Goal: Task Accomplishment & Management: Manage account settings

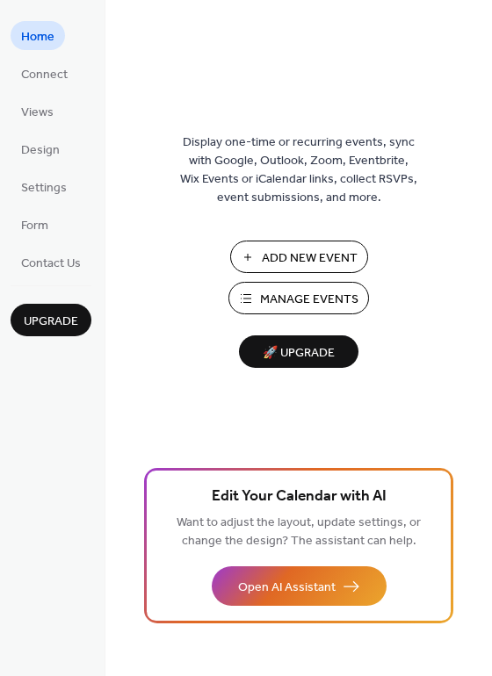
click at [325, 265] on span "Add New Event" at bounding box center [310, 259] width 96 height 18
click at [300, 299] on span "Manage Events" at bounding box center [309, 300] width 98 height 18
click at [260, 258] on button "Add New Event" at bounding box center [299, 257] width 138 height 33
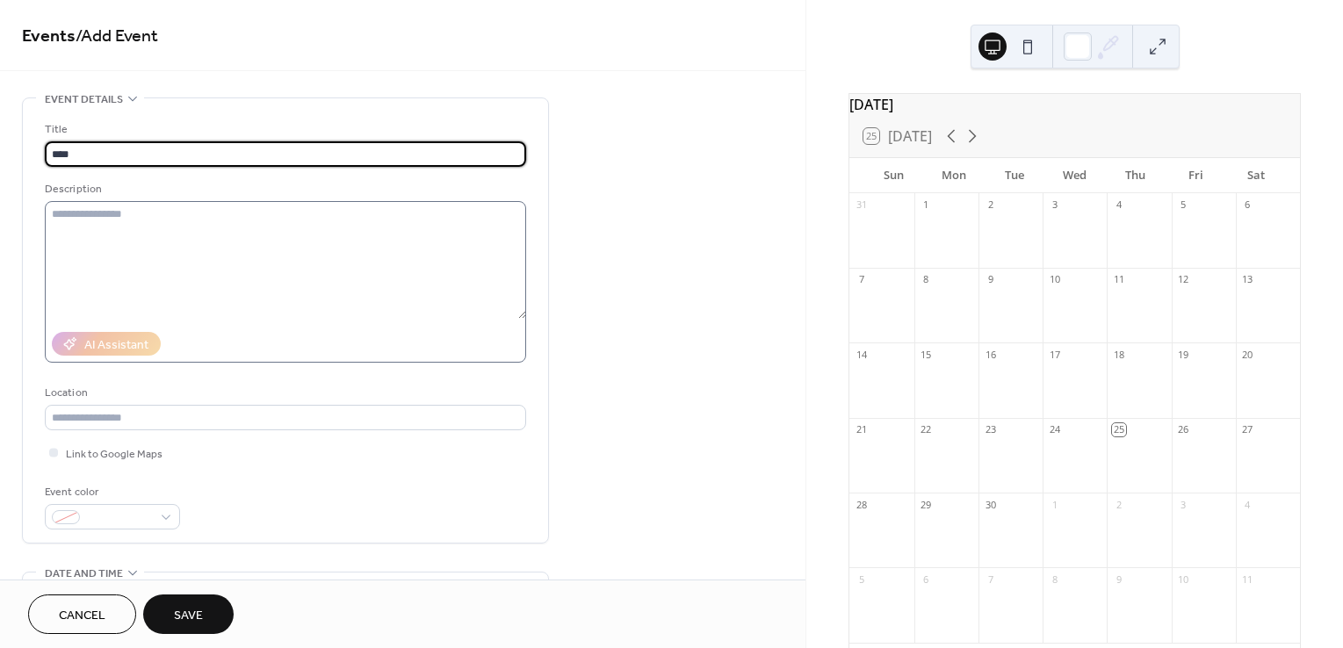
type input "****"
click at [261, 244] on textarea at bounding box center [285, 260] width 481 height 118
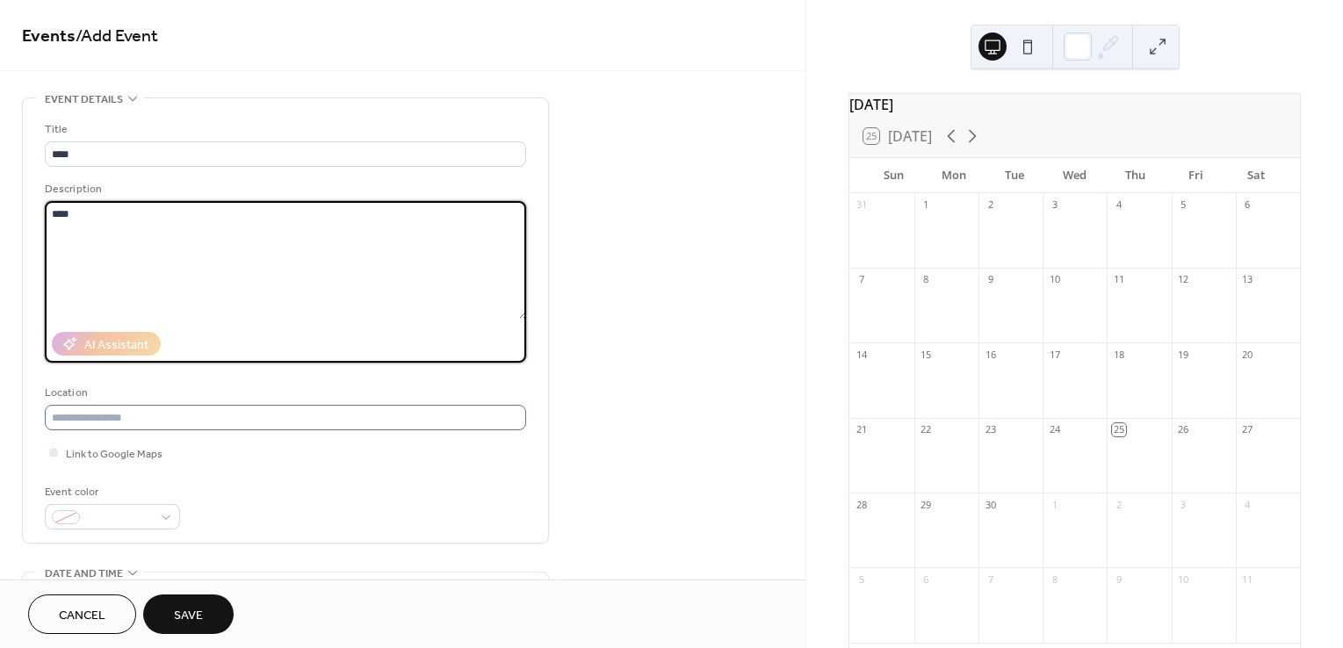
type textarea "****"
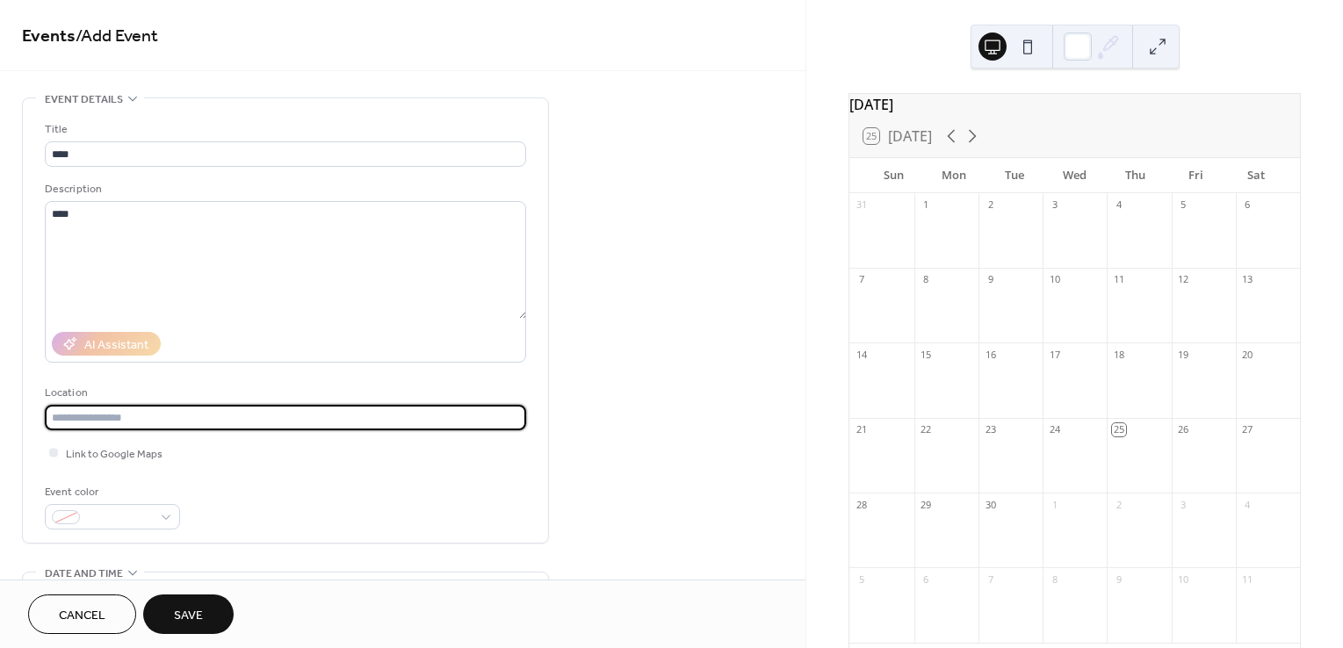
click at [237, 429] on input "text" at bounding box center [285, 417] width 481 height 25
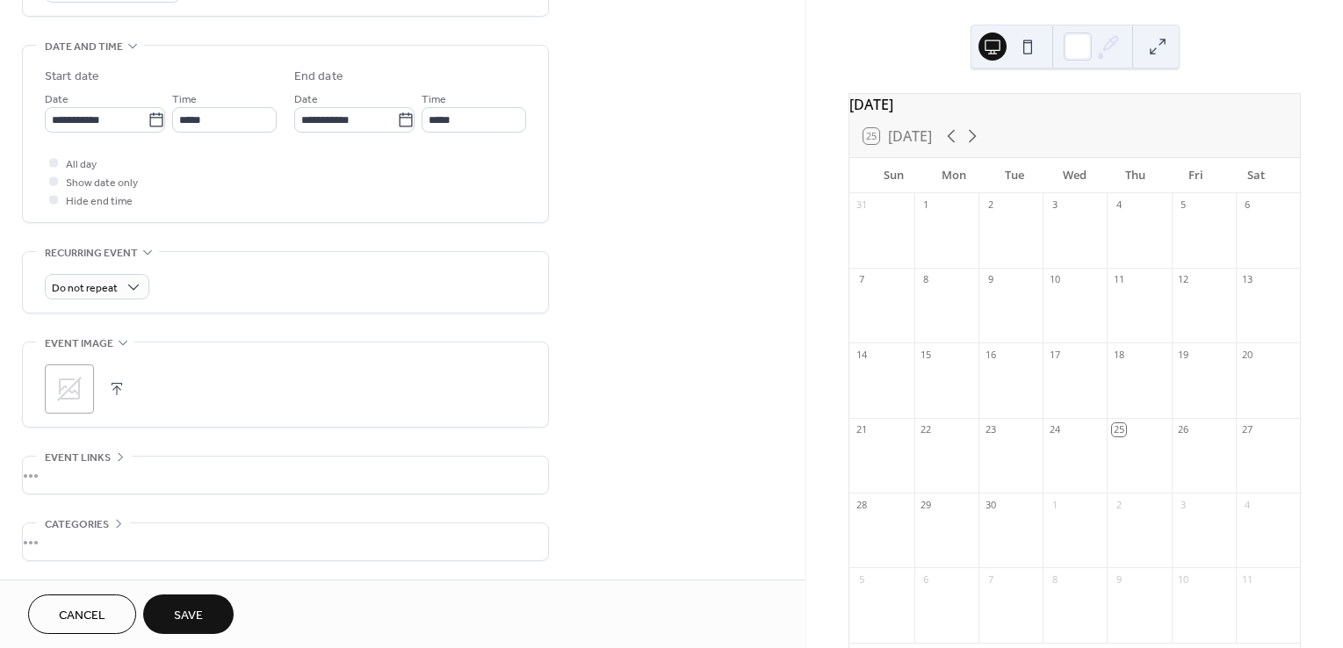
scroll to position [590, 0]
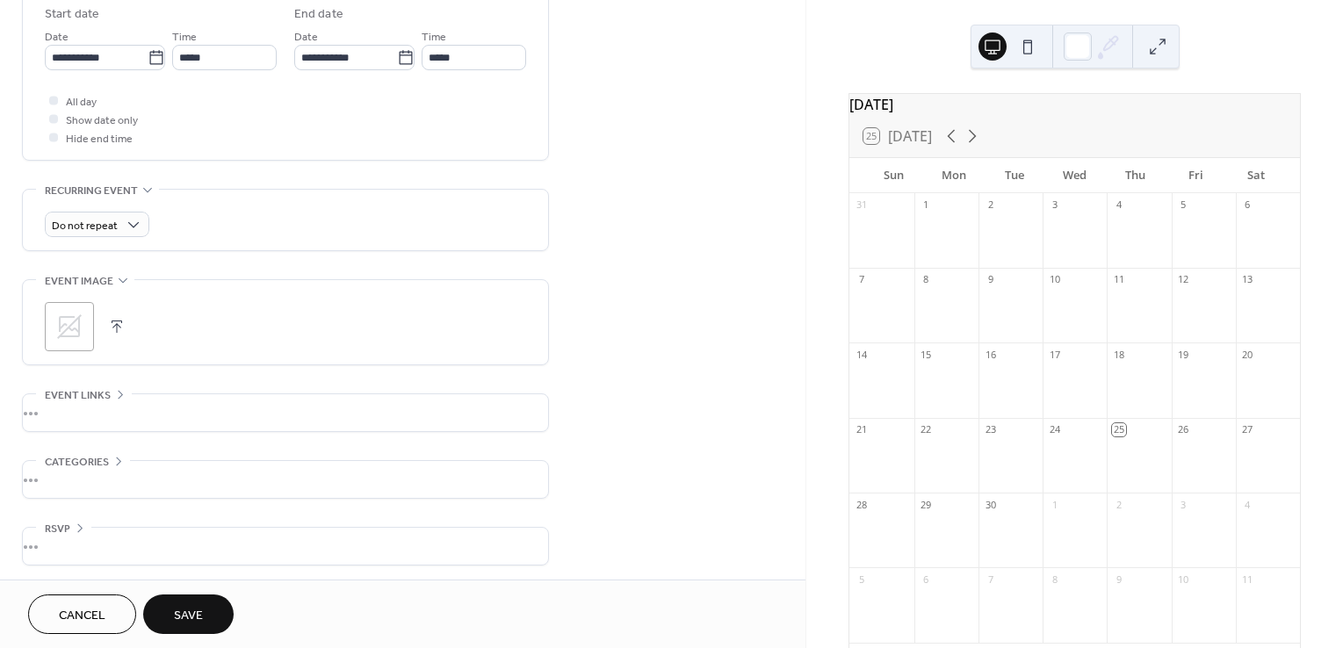
click at [84, 320] on div ";" at bounding box center [69, 326] width 49 height 49
click at [1112, 437] on div "25" at bounding box center [1118, 429] width 13 height 13
click at [64, 407] on div "•••" at bounding box center [285, 412] width 525 height 37
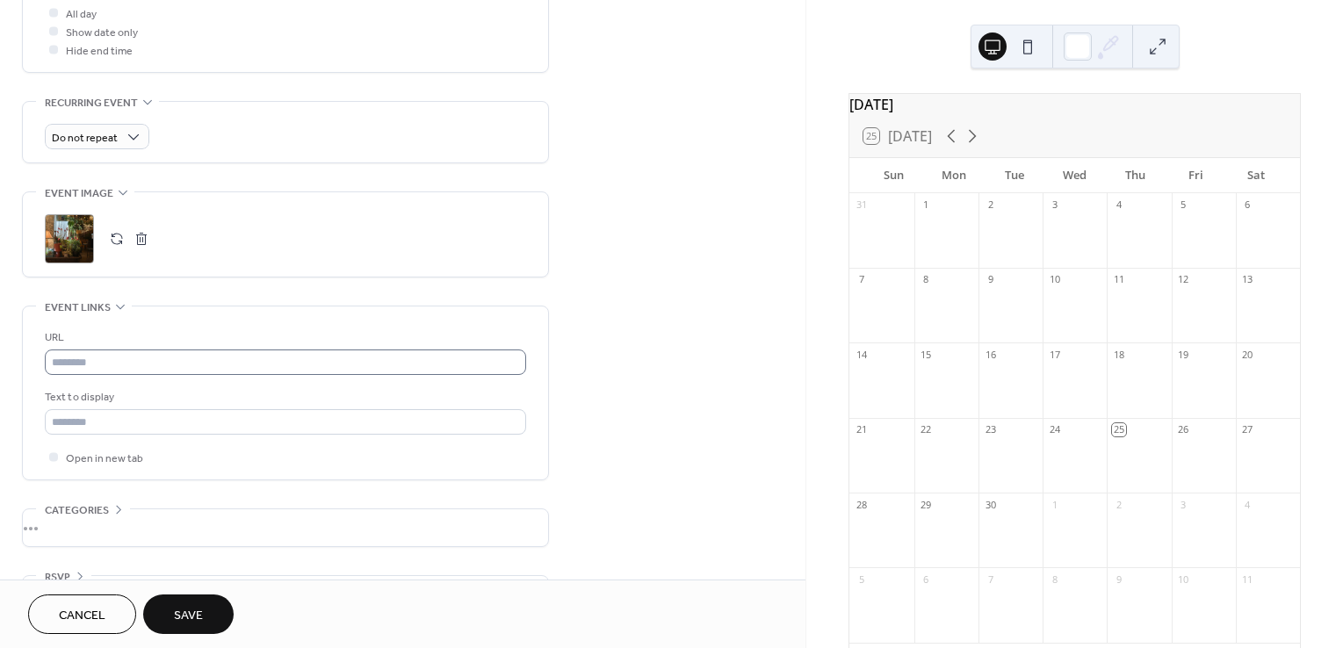
scroll to position [726, 0]
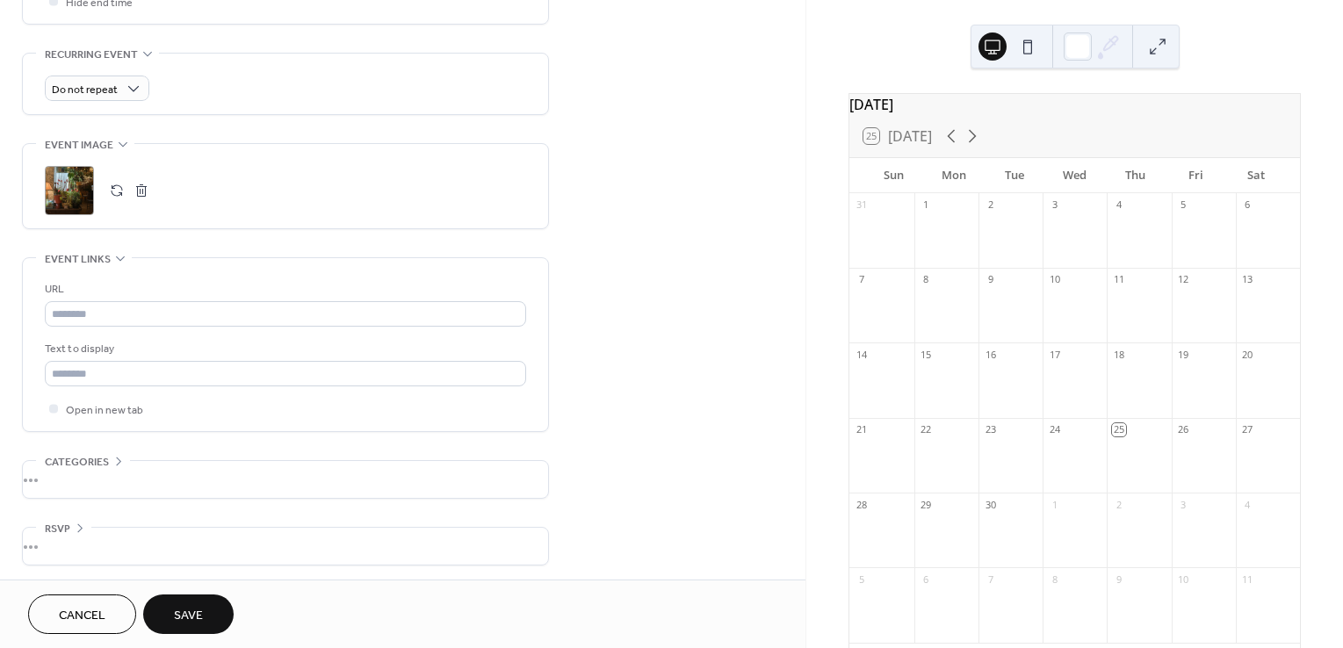
click at [51, 477] on div "•••" at bounding box center [285, 479] width 525 height 37
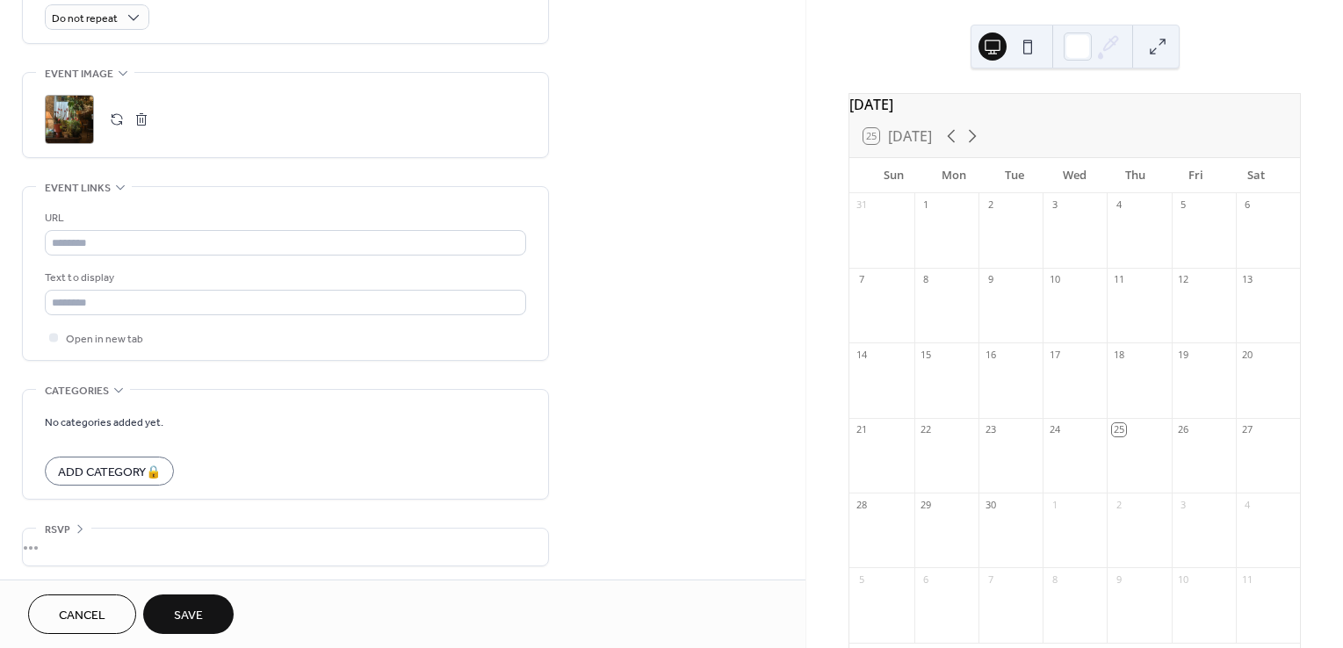
click at [49, 544] on div "•••" at bounding box center [285, 547] width 525 height 37
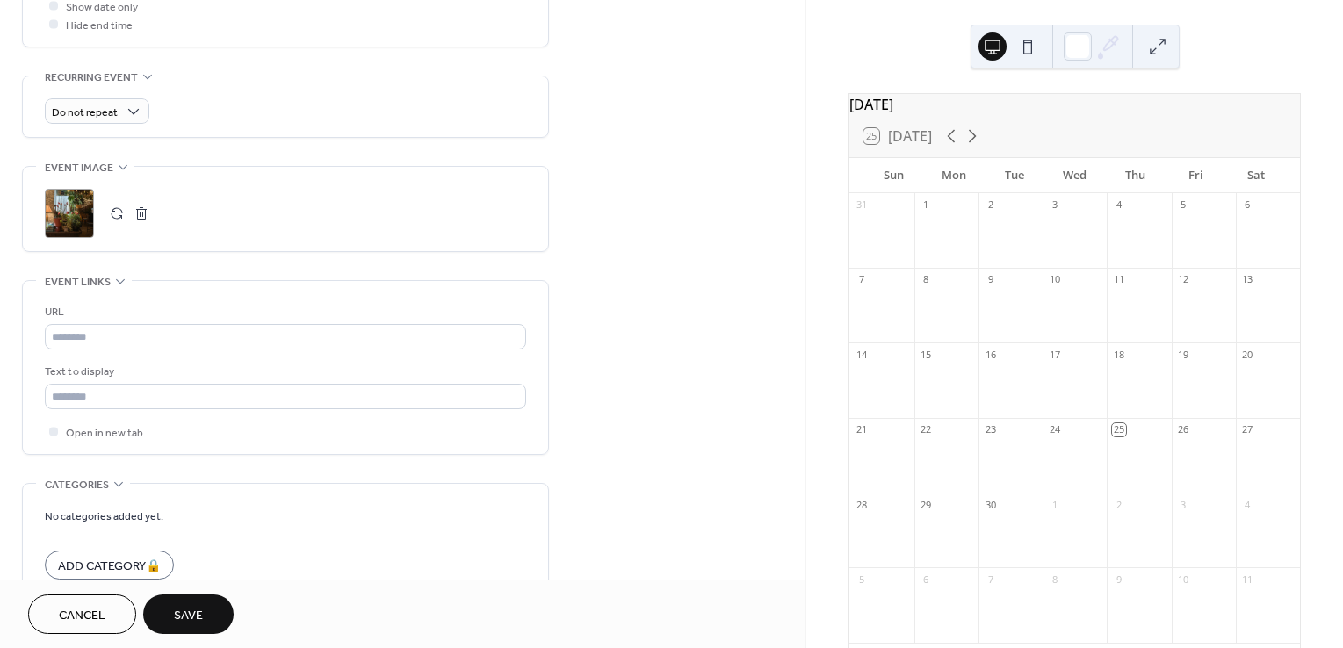
scroll to position [852, 0]
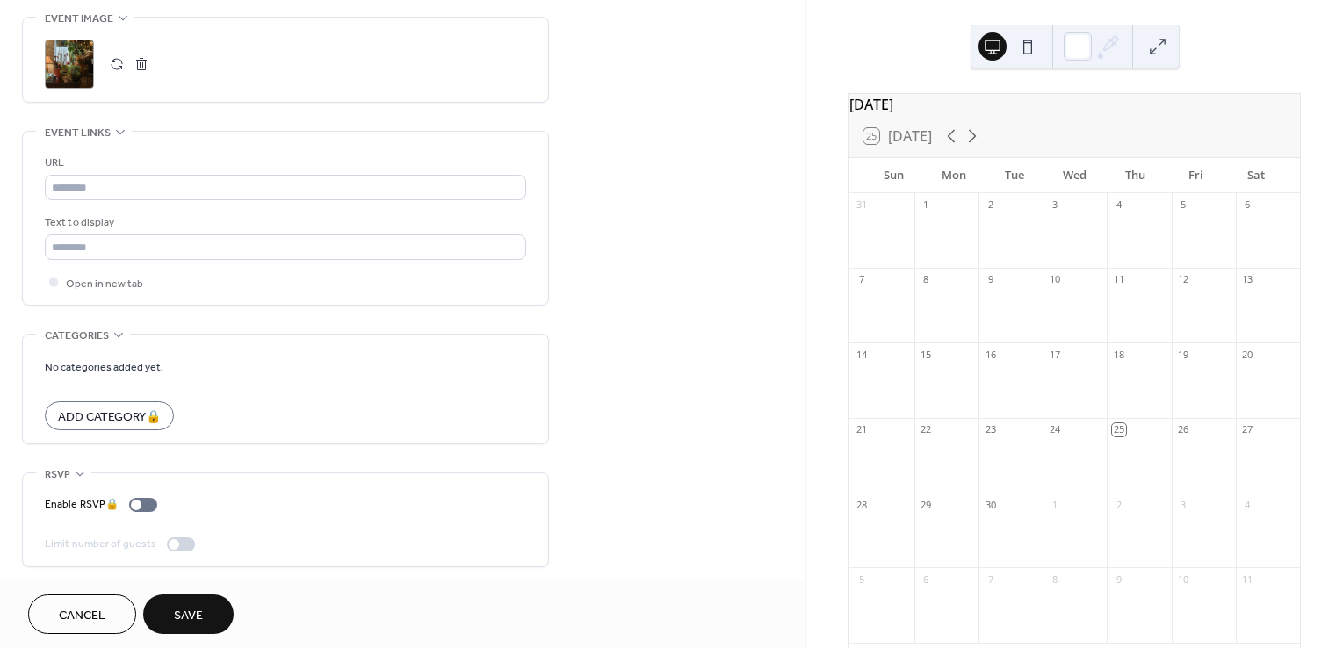
click at [1026, 49] on button at bounding box center [1028, 47] width 28 height 28
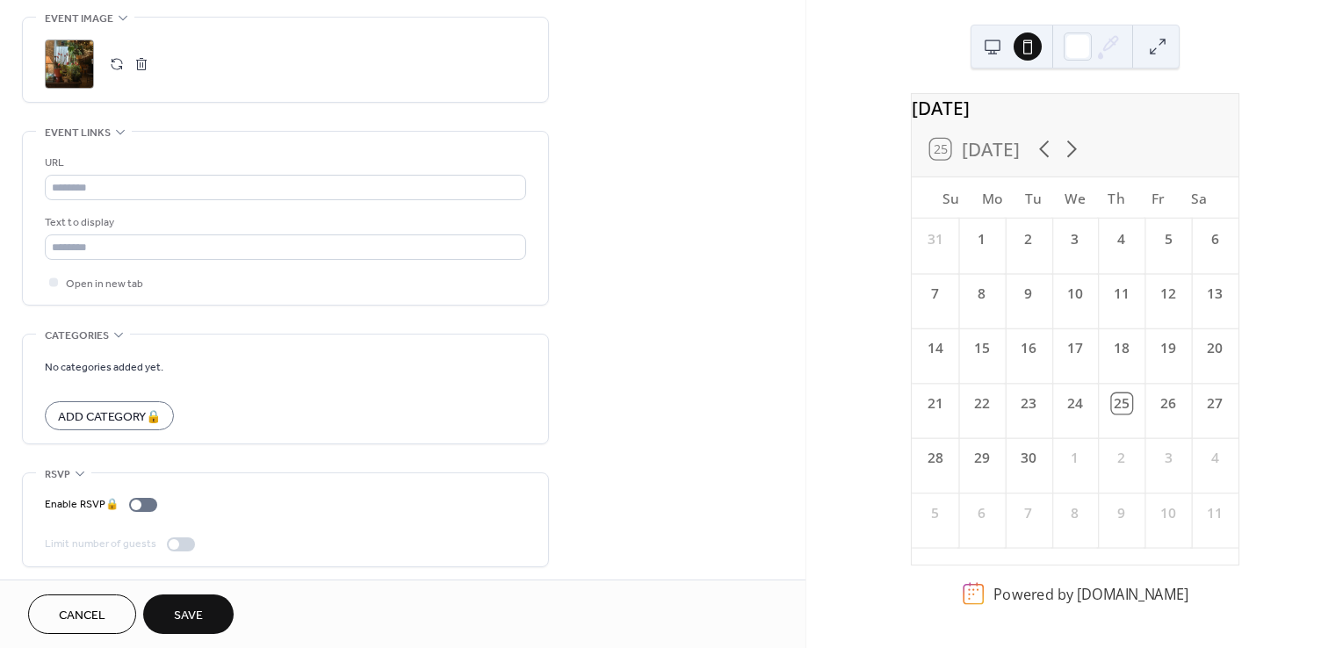
click at [1112, 414] on div "25" at bounding box center [1121, 404] width 20 height 20
click at [1002, 49] on button at bounding box center [993, 47] width 28 height 28
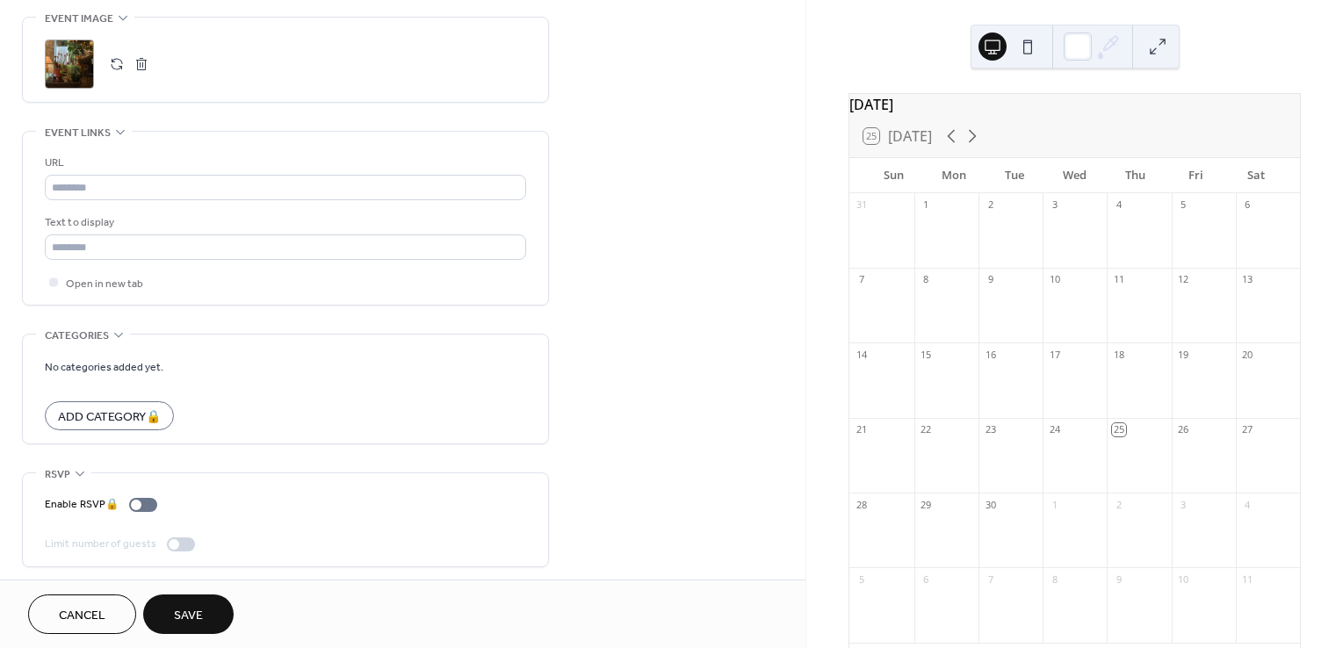
click at [1032, 49] on button at bounding box center [1028, 47] width 28 height 28
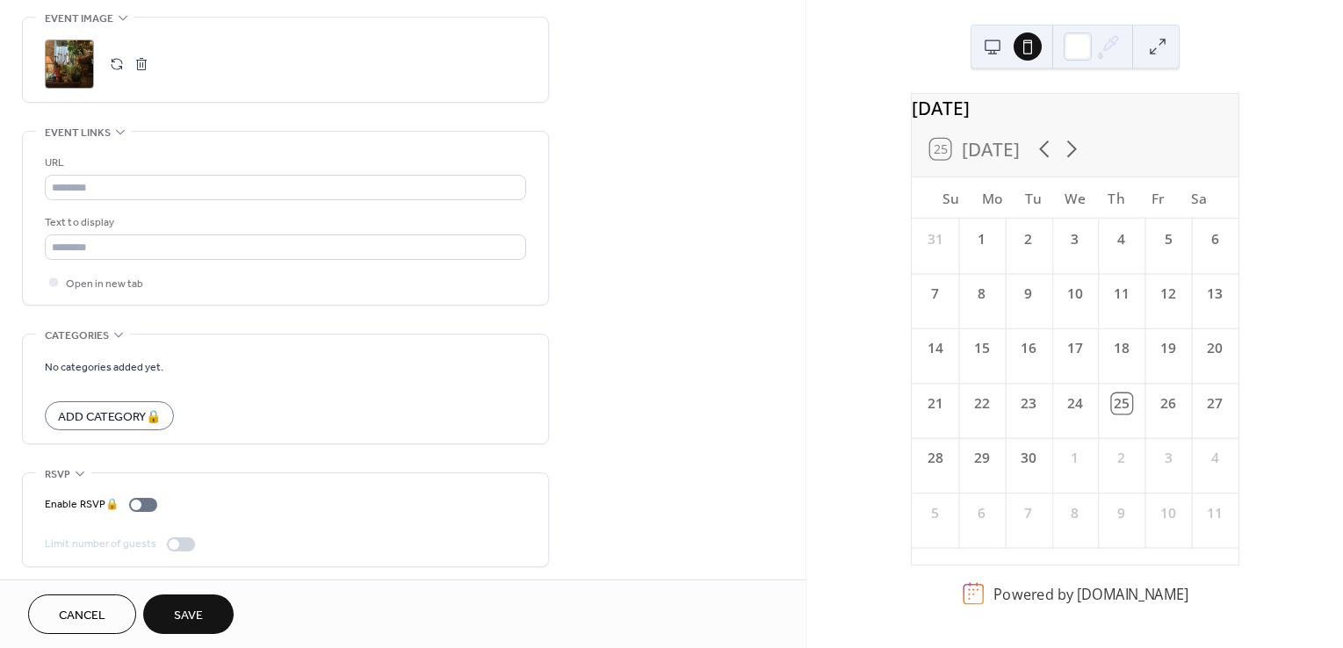
click at [177, 614] on span "Save" at bounding box center [188, 616] width 29 height 18
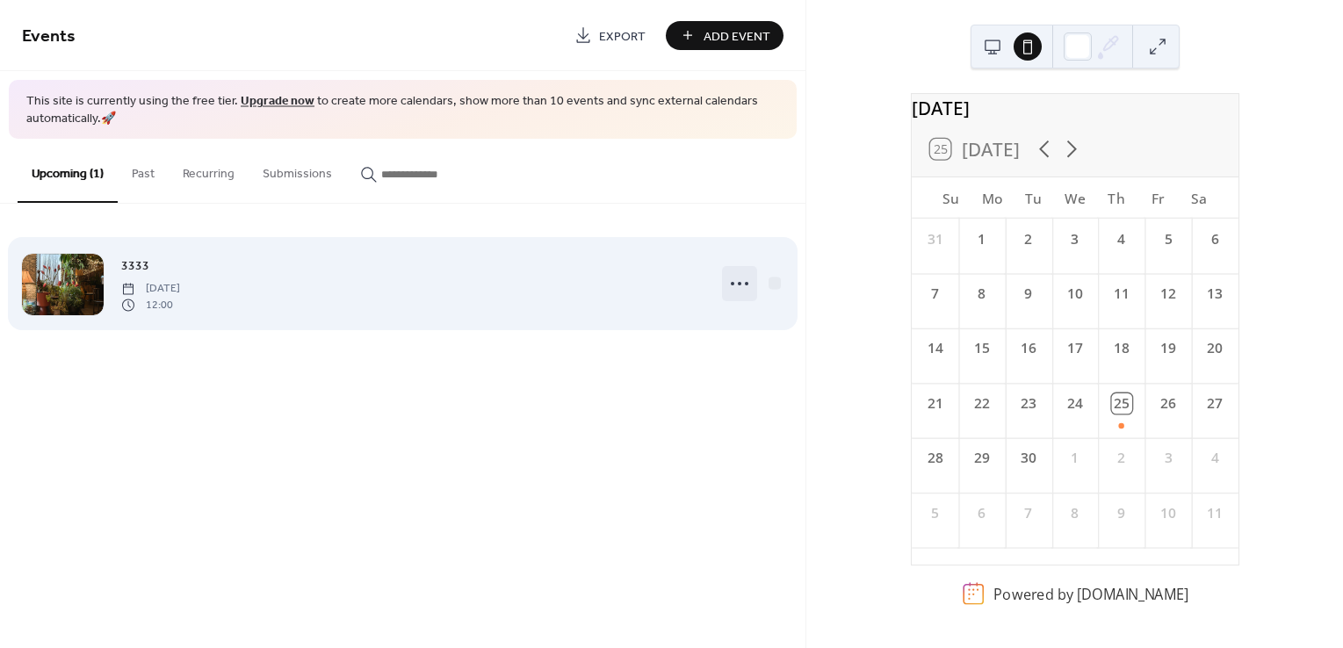
click at [741, 286] on icon at bounding box center [740, 284] width 28 height 28
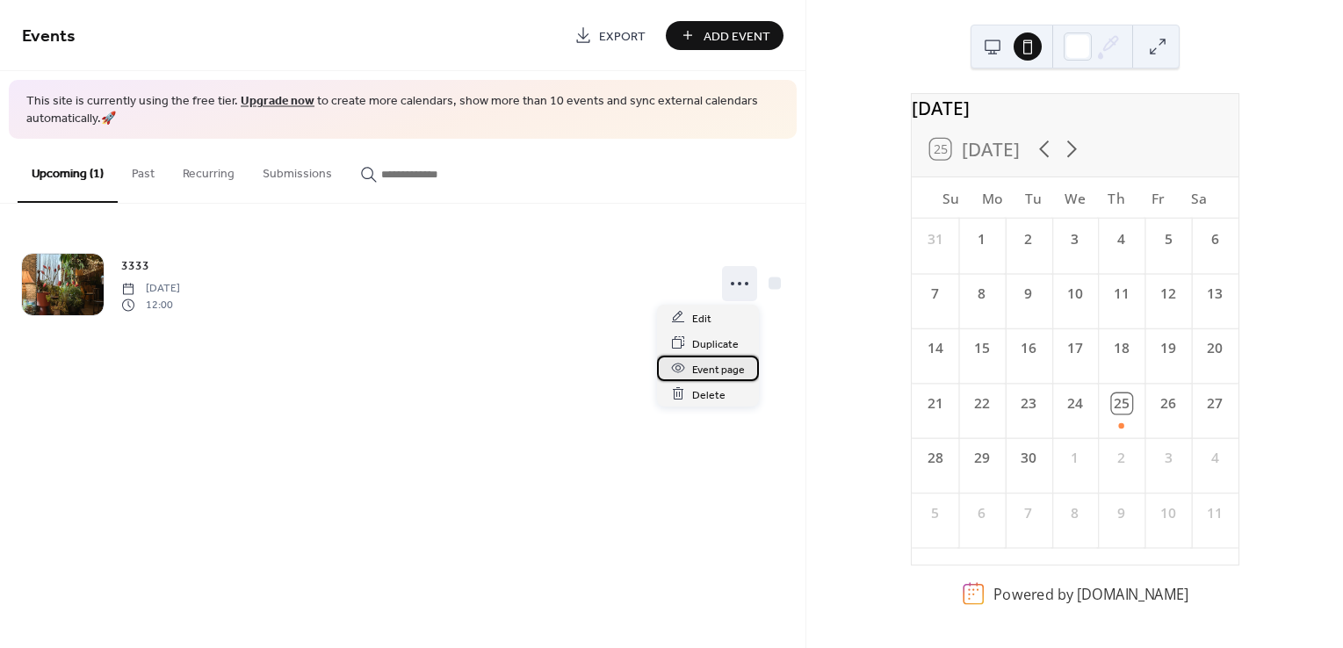
click at [717, 374] on span "Event page" at bounding box center [718, 369] width 53 height 18
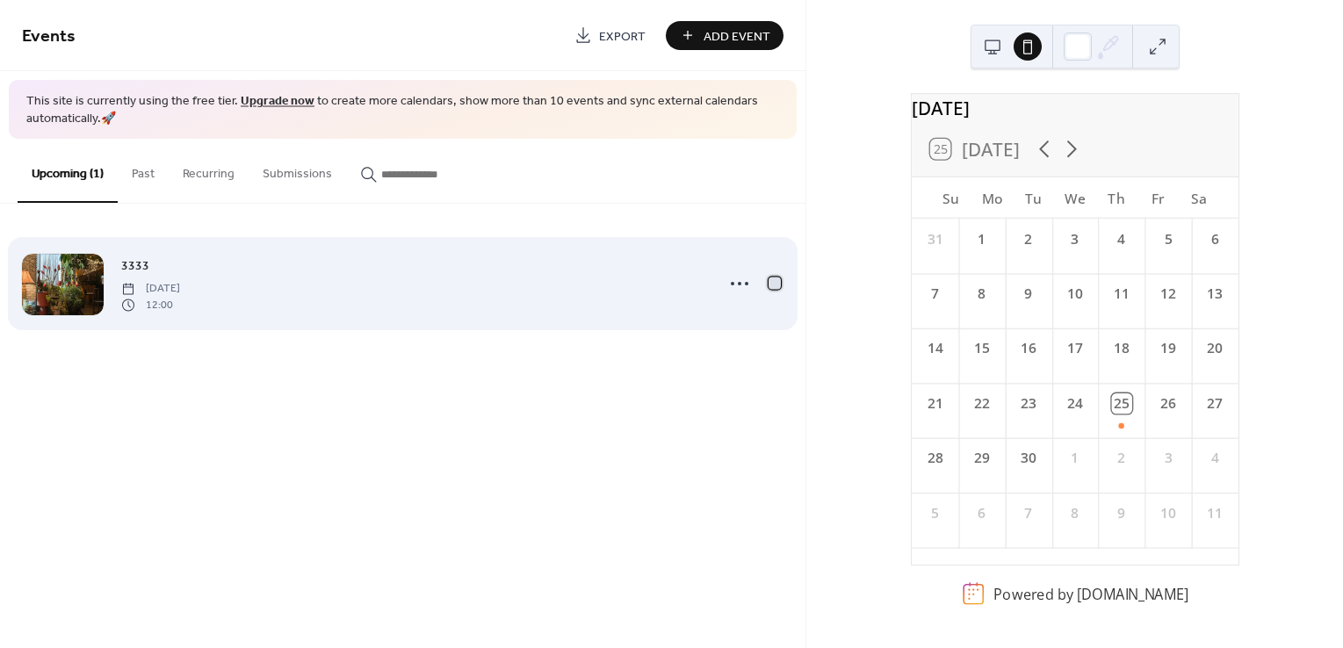
click at [774, 284] on div at bounding box center [775, 284] width 12 height 12
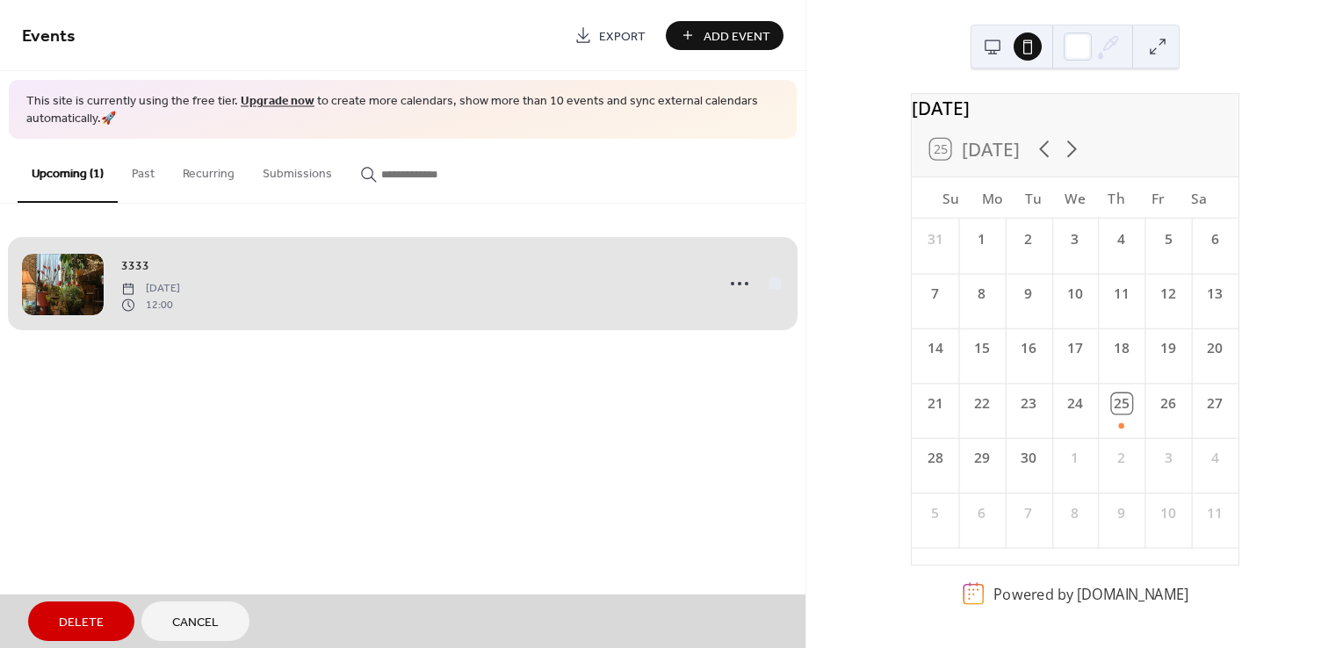
click at [736, 285] on div "3333 Thursday, September 25, 2025 12:00" at bounding box center [403, 283] width 762 height 107
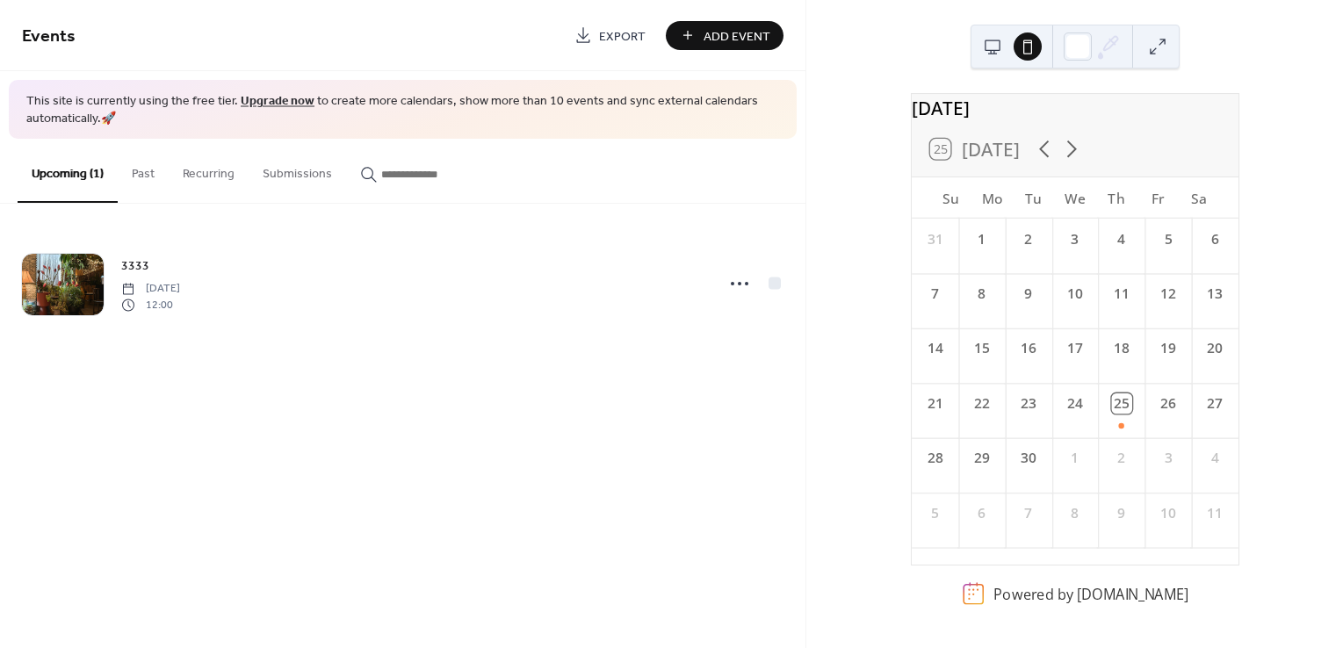
click at [736, 285] on icon at bounding box center [740, 284] width 28 height 28
click at [713, 320] on div "Edit" at bounding box center [708, 317] width 102 height 25
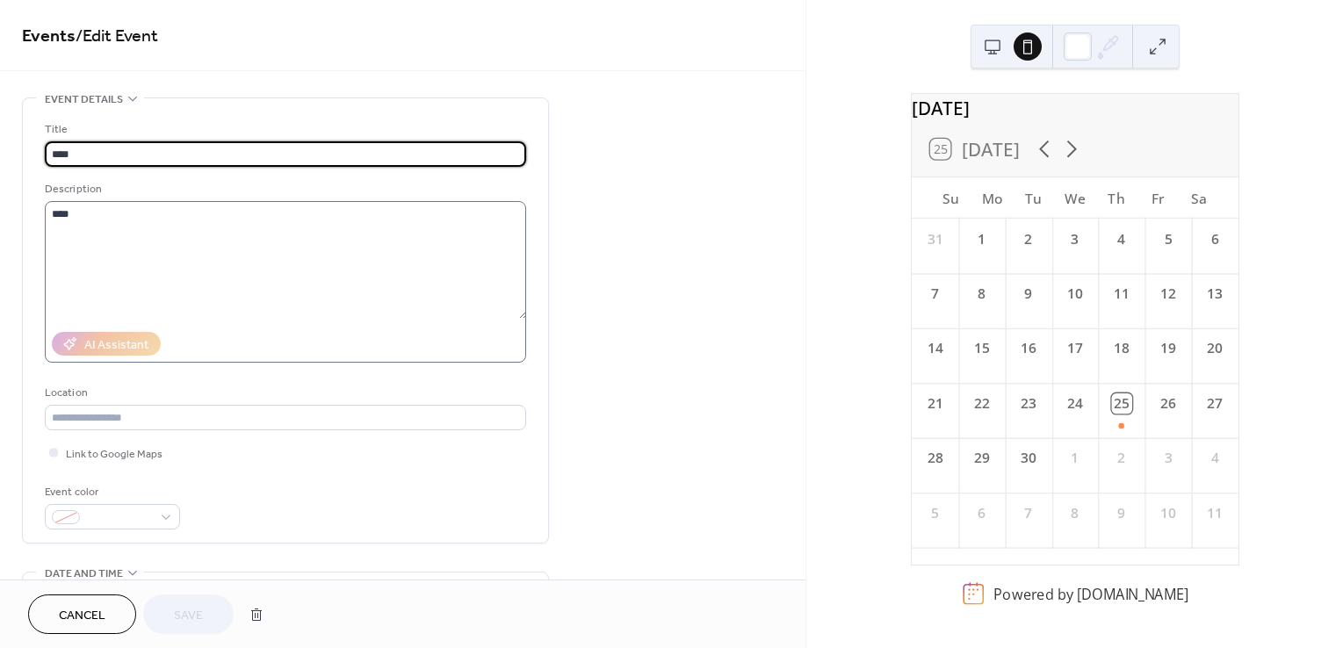
scroll to position [351, 0]
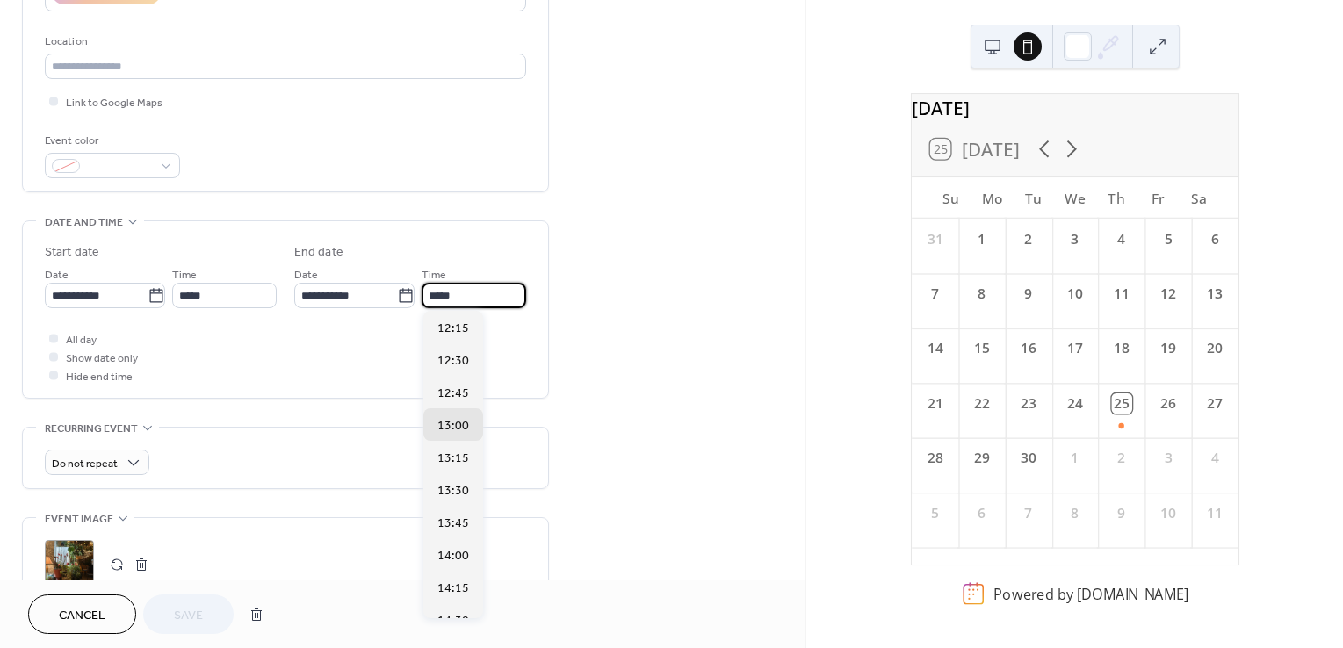
click at [461, 296] on input "*****" at bounding box center [474, 295] width 105 height 25
click at [451, 586] on span "14:15" at bounding box center [454, 588] width 32 height 18
type input "*****"
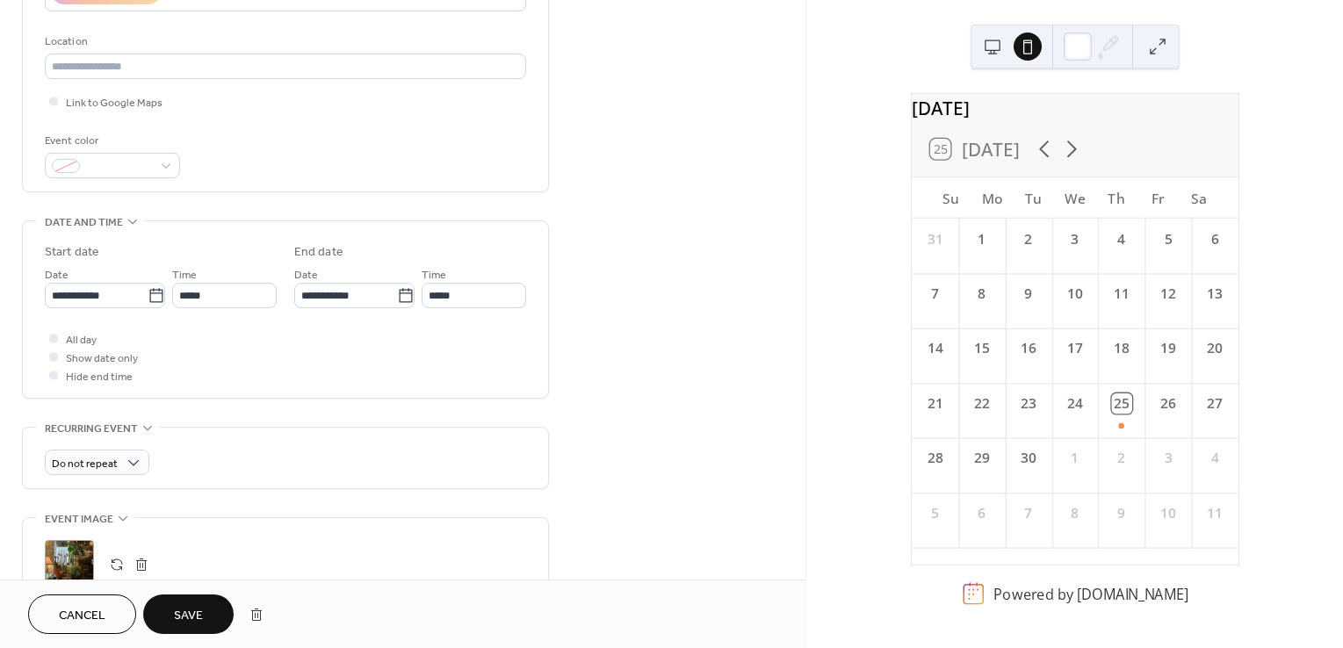
scroll to position [439, 0]
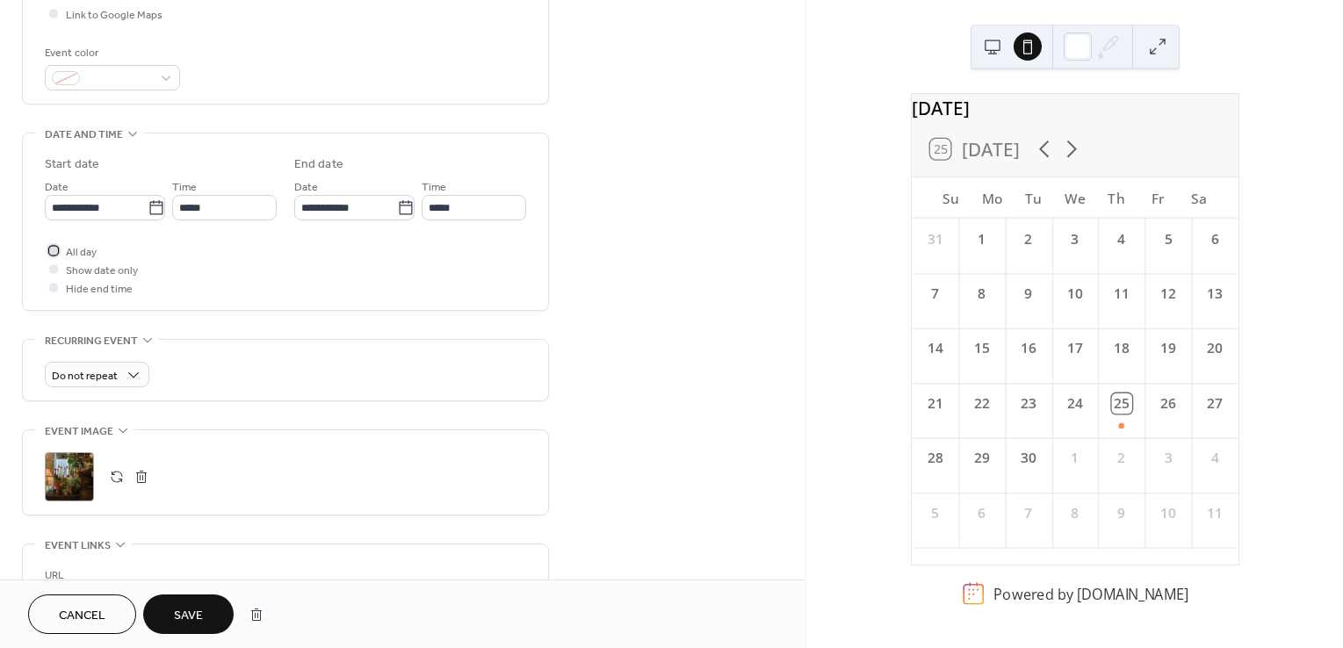
click at [53, 251] on div at bounding box center [53, 250] width 9 height 9
click at [53, 262] on div at bounding box center [54, 269] width 18 height 18
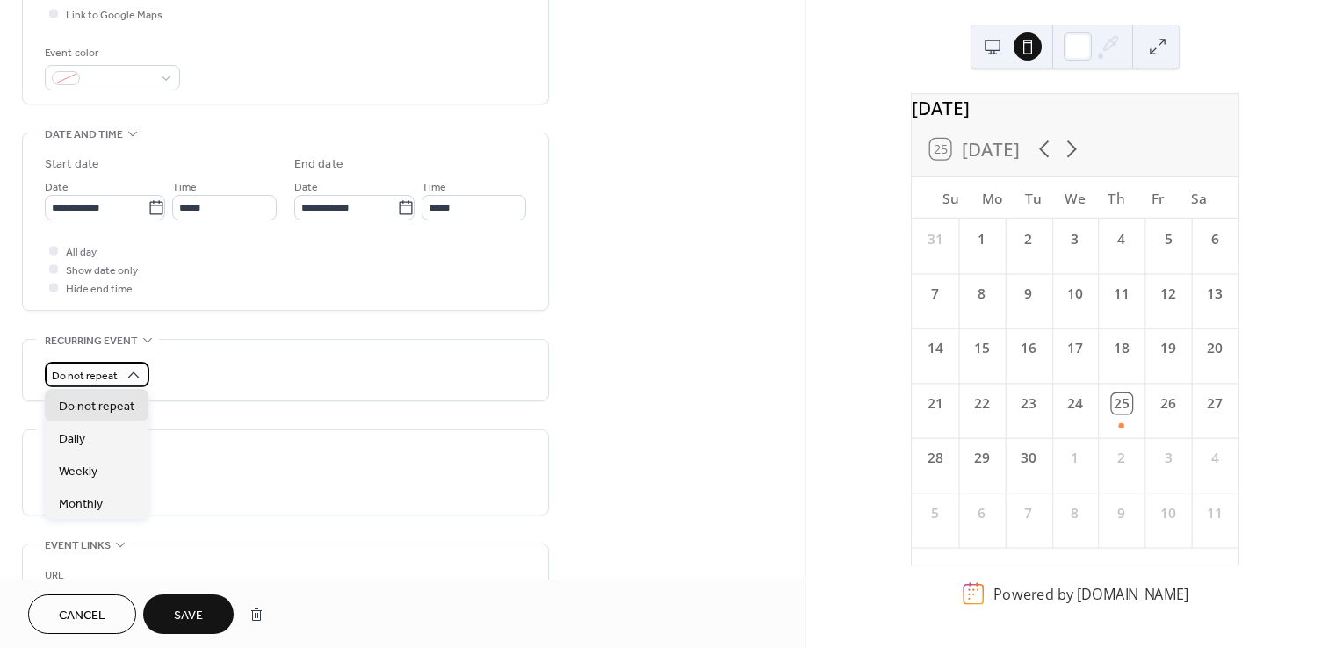
click at [104, 374] on span "Do not repeat" at bounding box center [85, 376] width 66 height 20
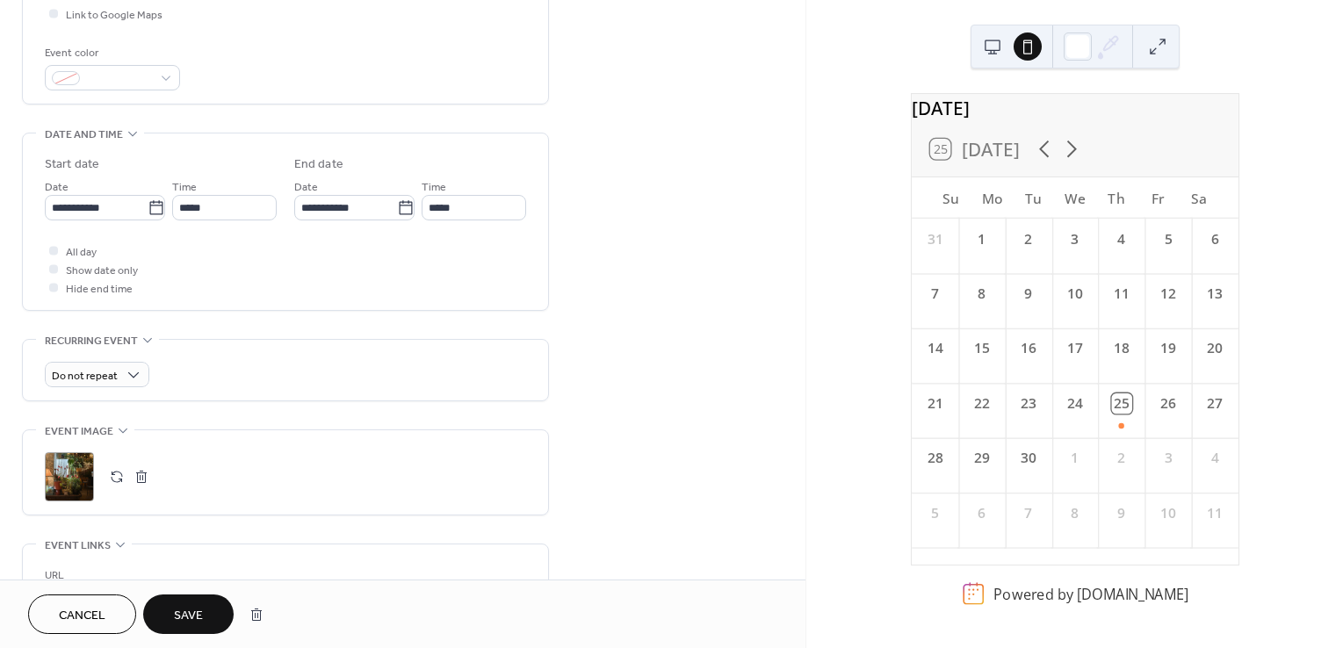
click at [235, 330] on div "**********" at bounding box center [285, 319] width 527 height 1322
click at [108, 374] on span "Do not repeat" at bounding box center [85, 376] width 66 height 20
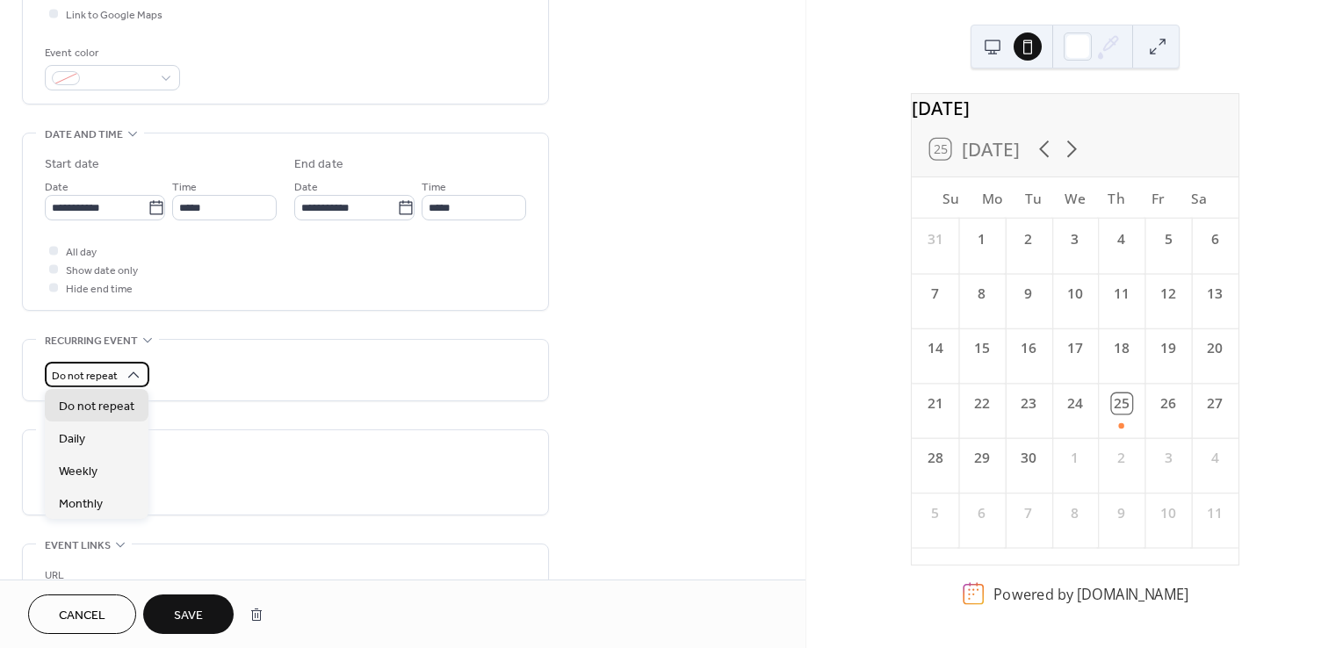
click at [108, 374] on span "Do not repeat" at bounding box center [85, 376] width 66 height 20
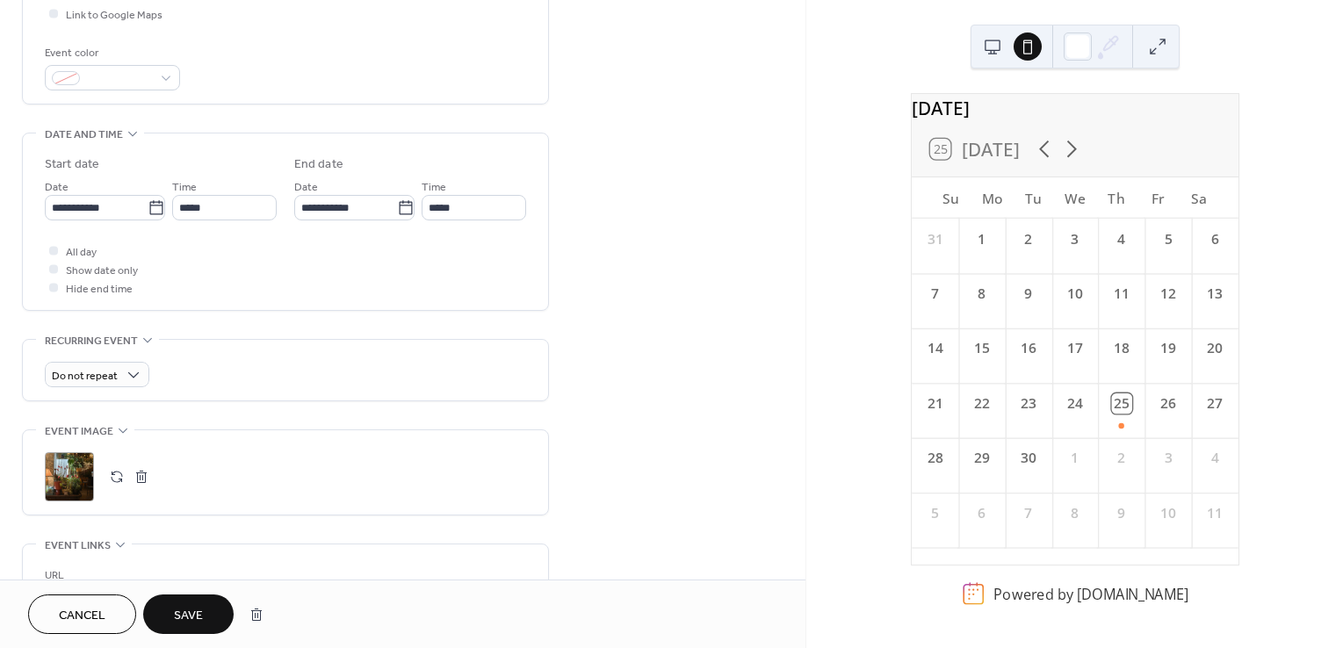
click at [262, 313] on div "**********" at bounding box center [285, 319] width 527 height 1322
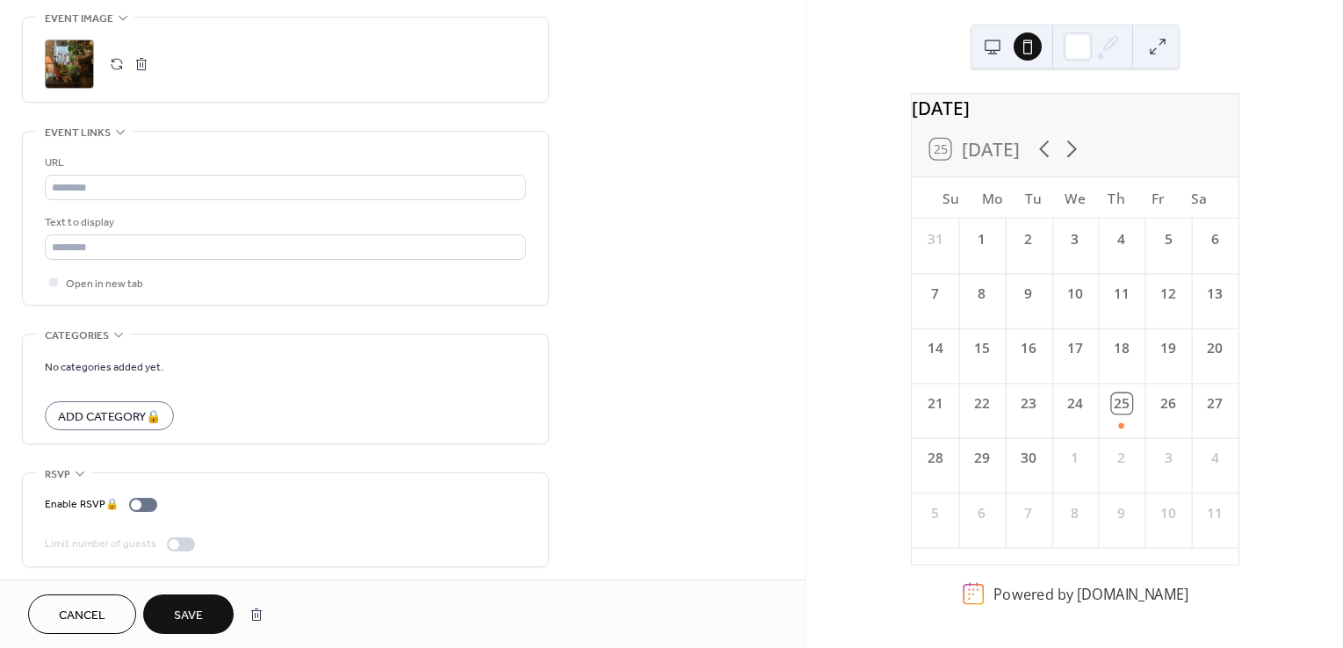
scroll to position [589, 0]
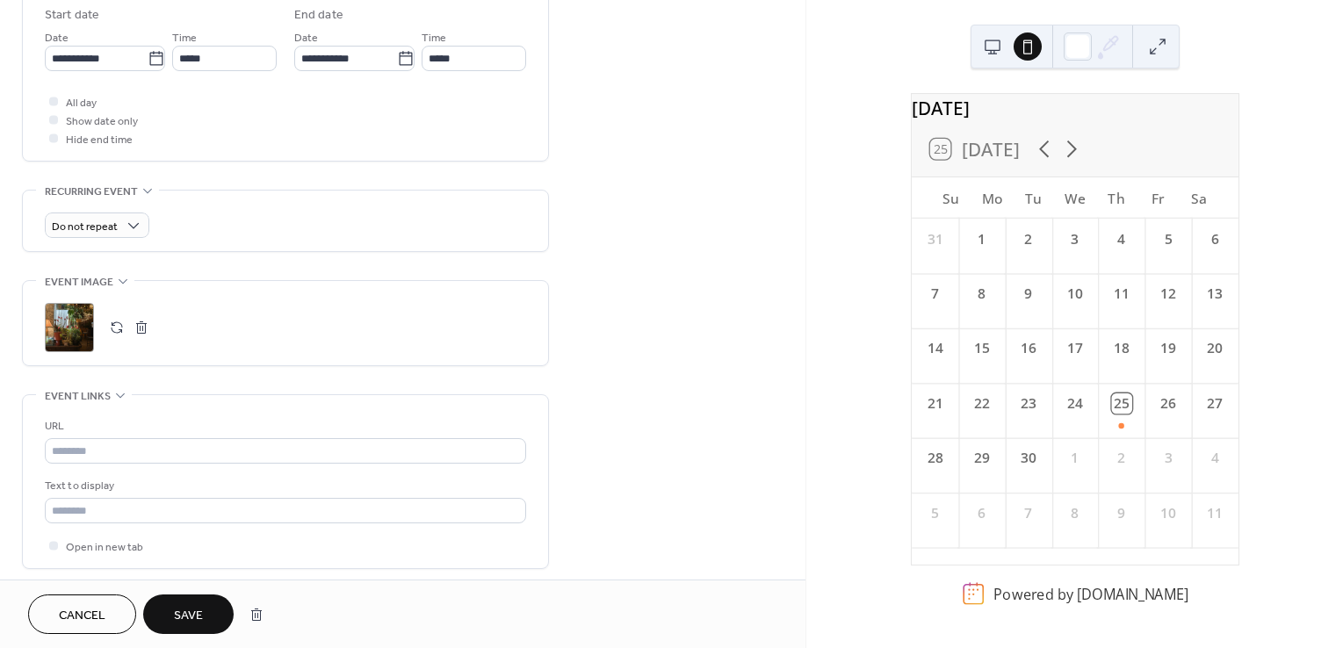
click at [178, 611] on span "Save" at bounding box center [188, 616] width 29 height 18
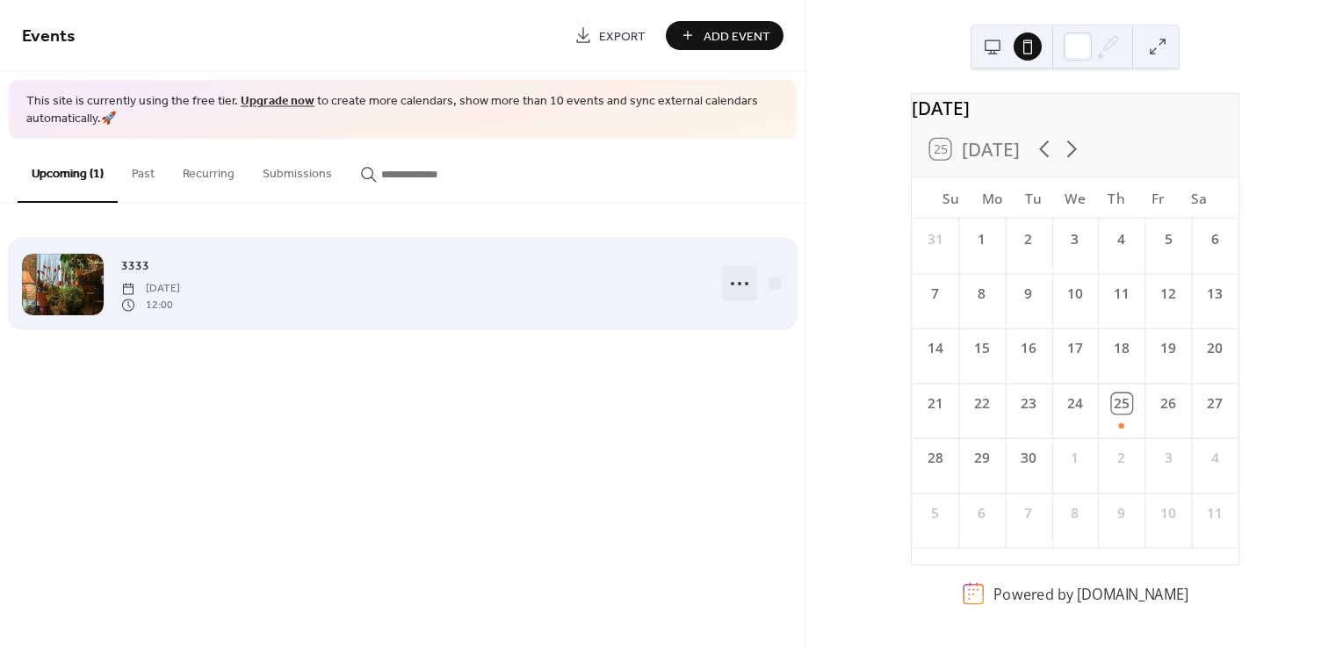
click at [736, 285] on icon at bounding box center [740, 284] width 28 height 28
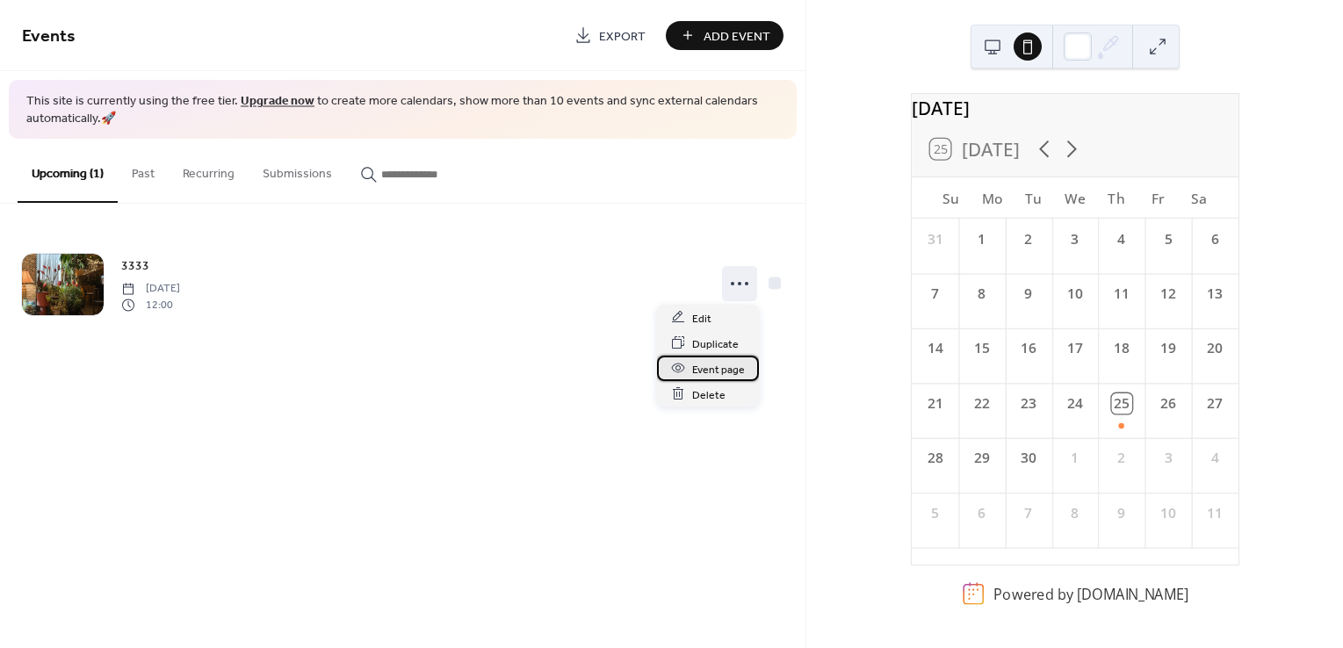
click at [720, 365] on span "Event page" at bounding box center [718, 369] width 53 height 18
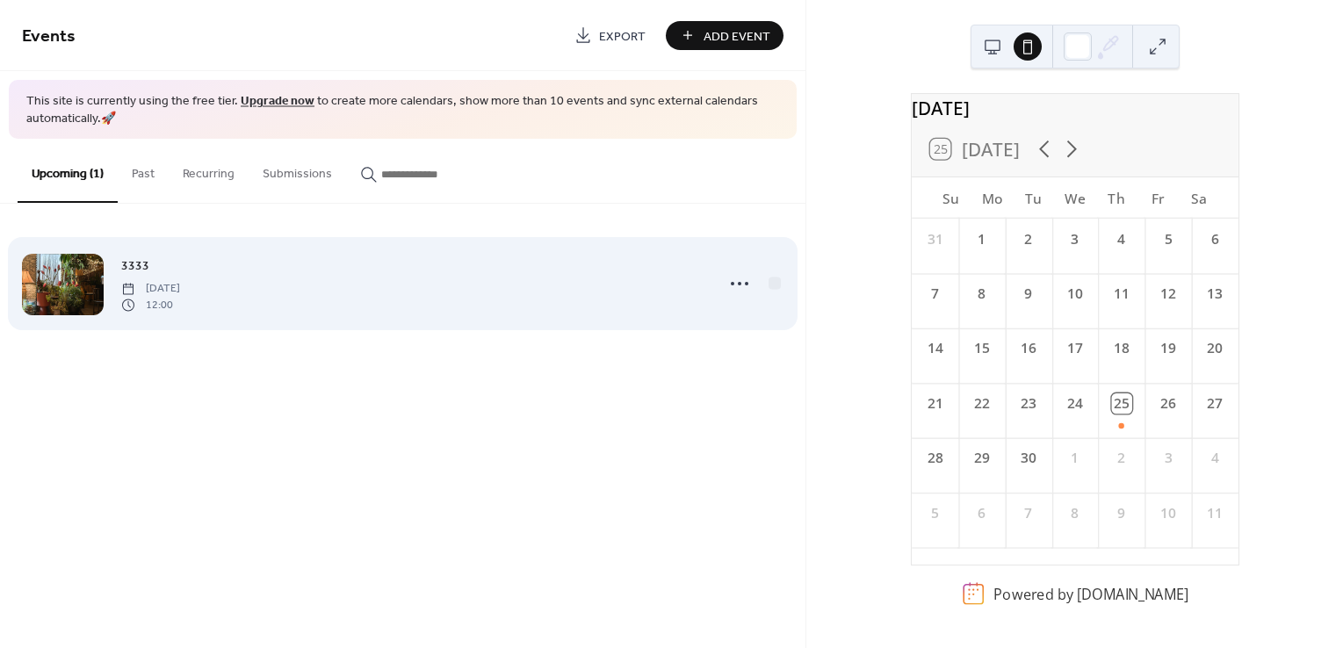
click at [60, 289] on div at bounding box center [63, 284] width 82 height 61
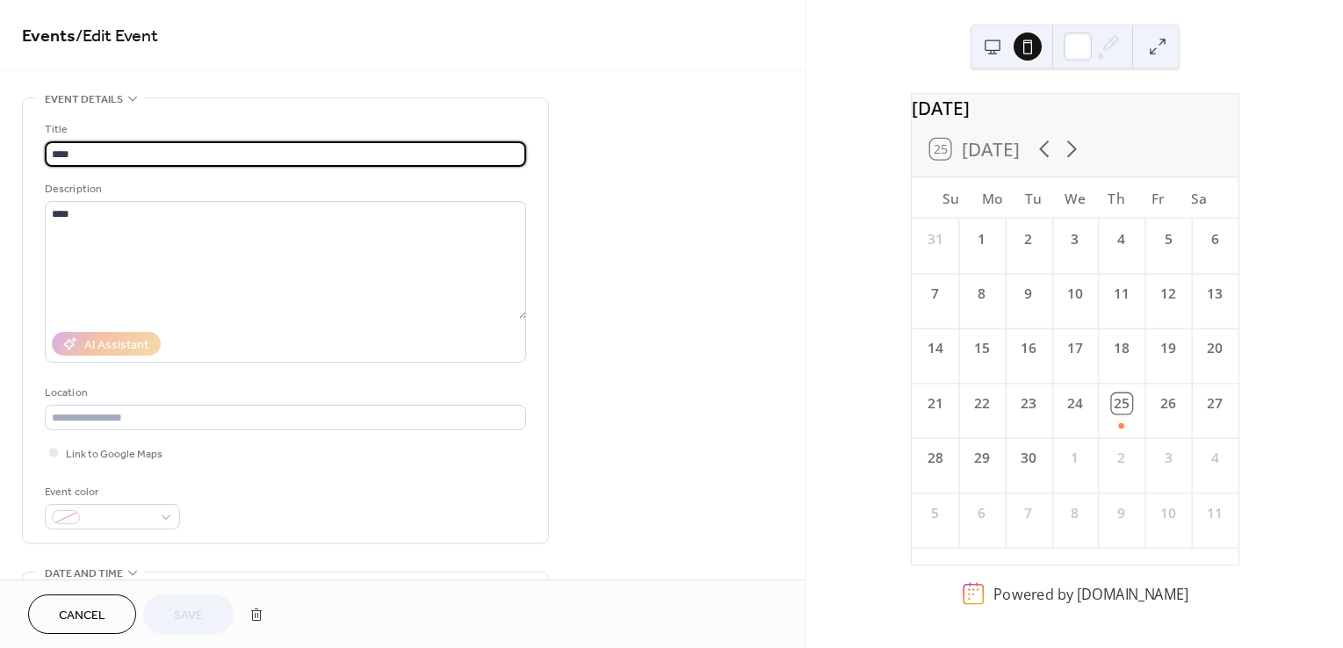
click at [116, 98] on div "•••" at bounding box center [285, 99] width 525 height 2
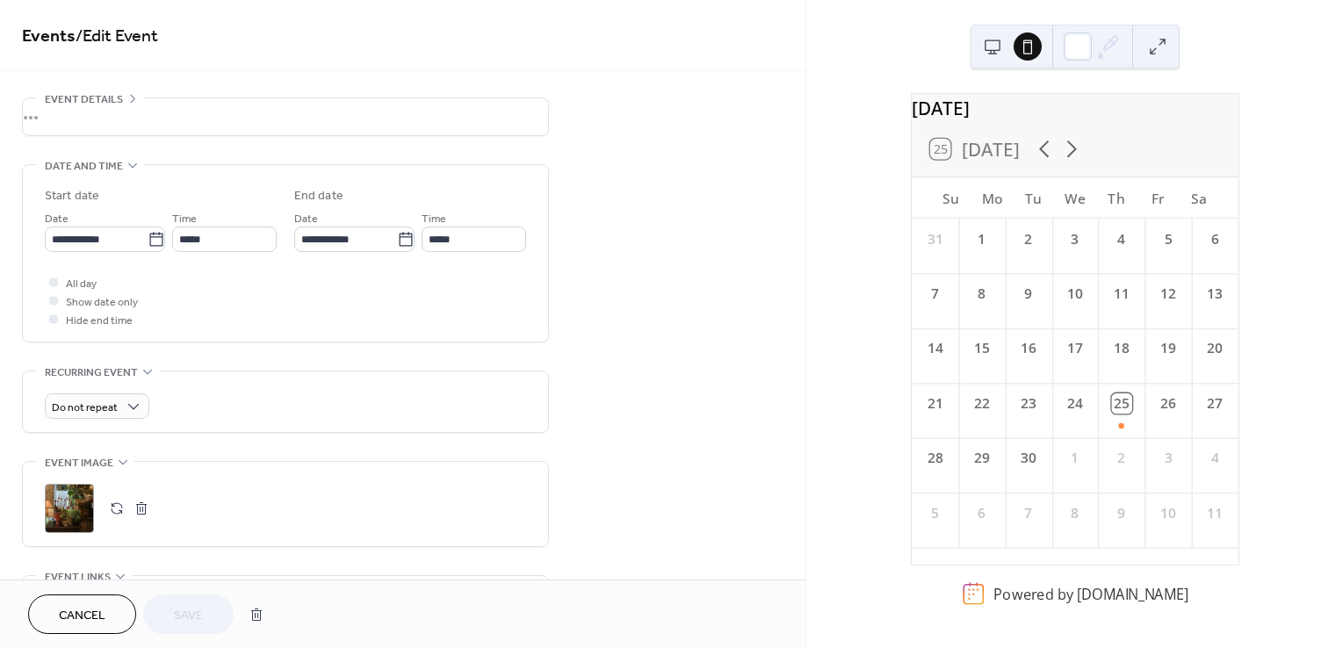
click at [116, 98] on div "•••" at bounding box center [285, 116] width 525 height 37
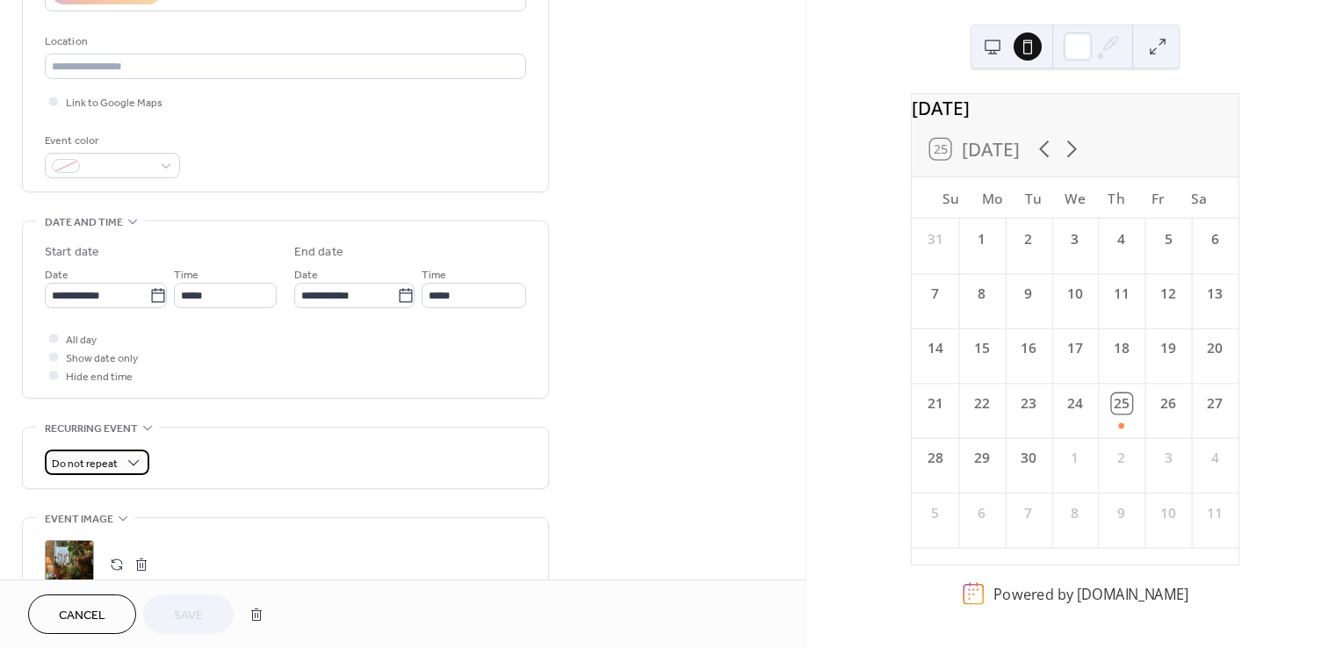
click at [109, 463] on span "Do not repeat" at bounding box center [85, 464] width 66 height 20
click at [340, 442] on div "Do not repeat" at bounding box center [285, 458] width 481 height 61
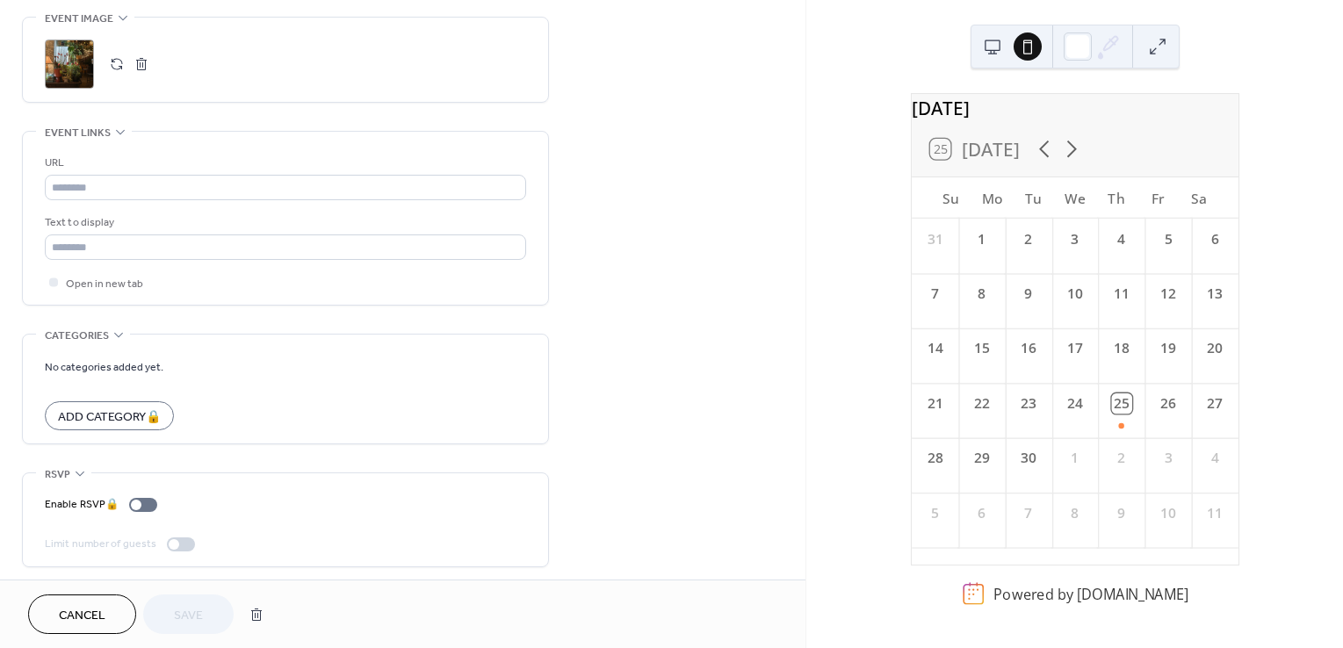
scroll to position [676, 0]
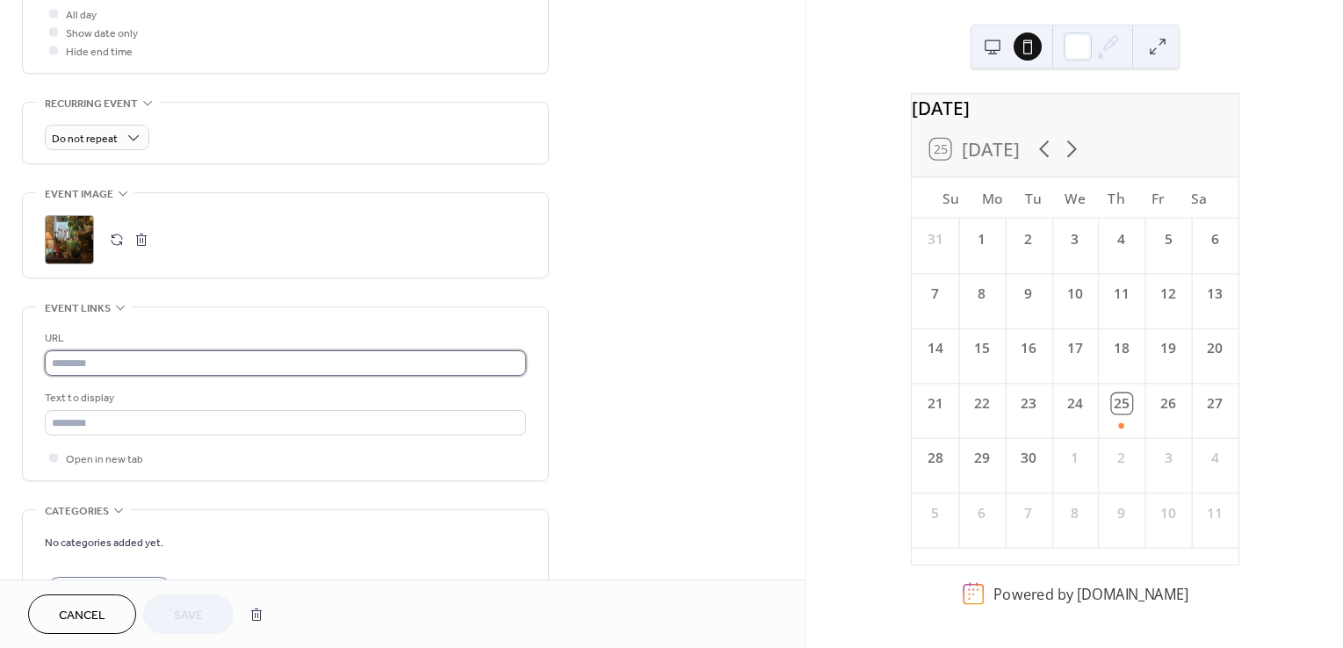
click at [258, 362] on input "text" at bounding box center [285, 363] width 481 height 25
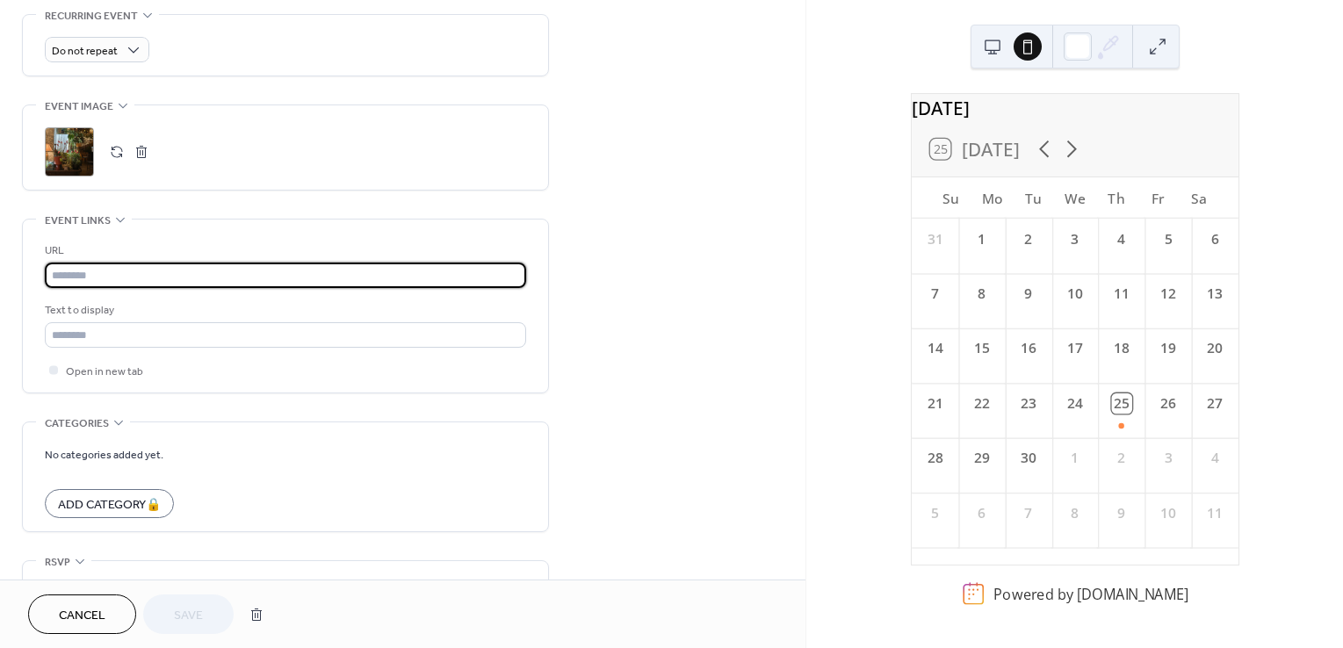
scroll to position [852, 0]
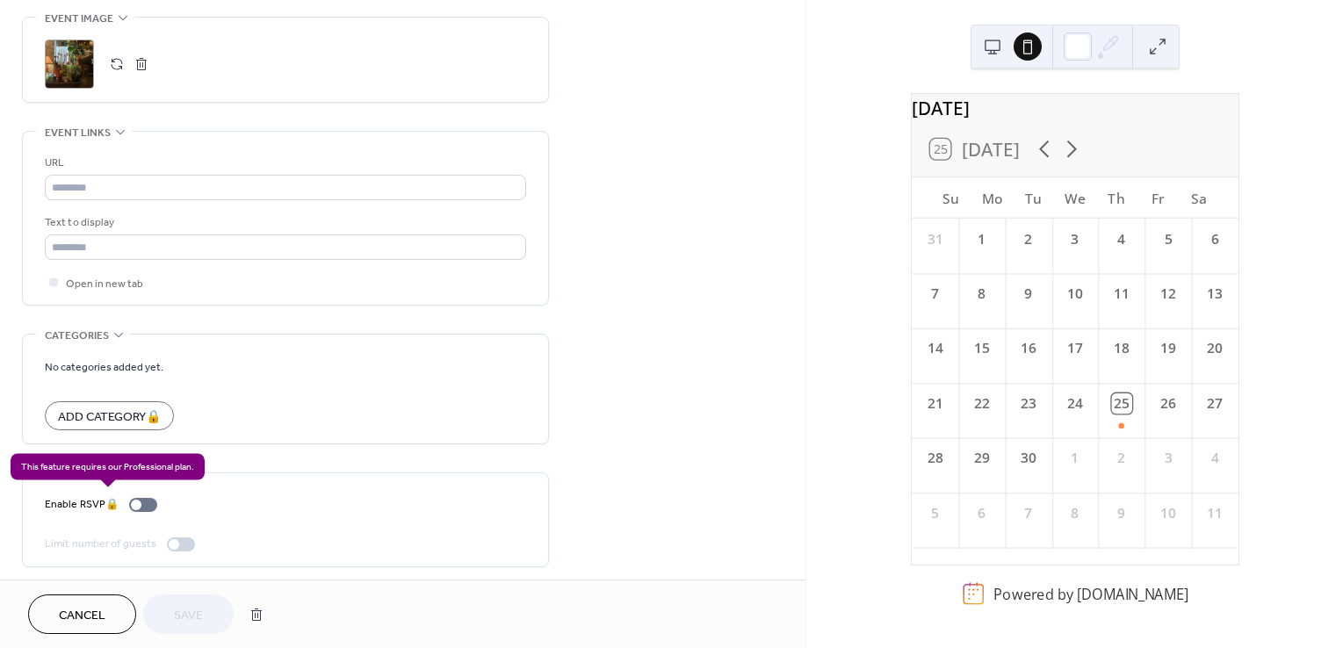
click at [144, 501] on div "Enable RSVP 🔒" at bounding box center [104, 505] width 119 height 18
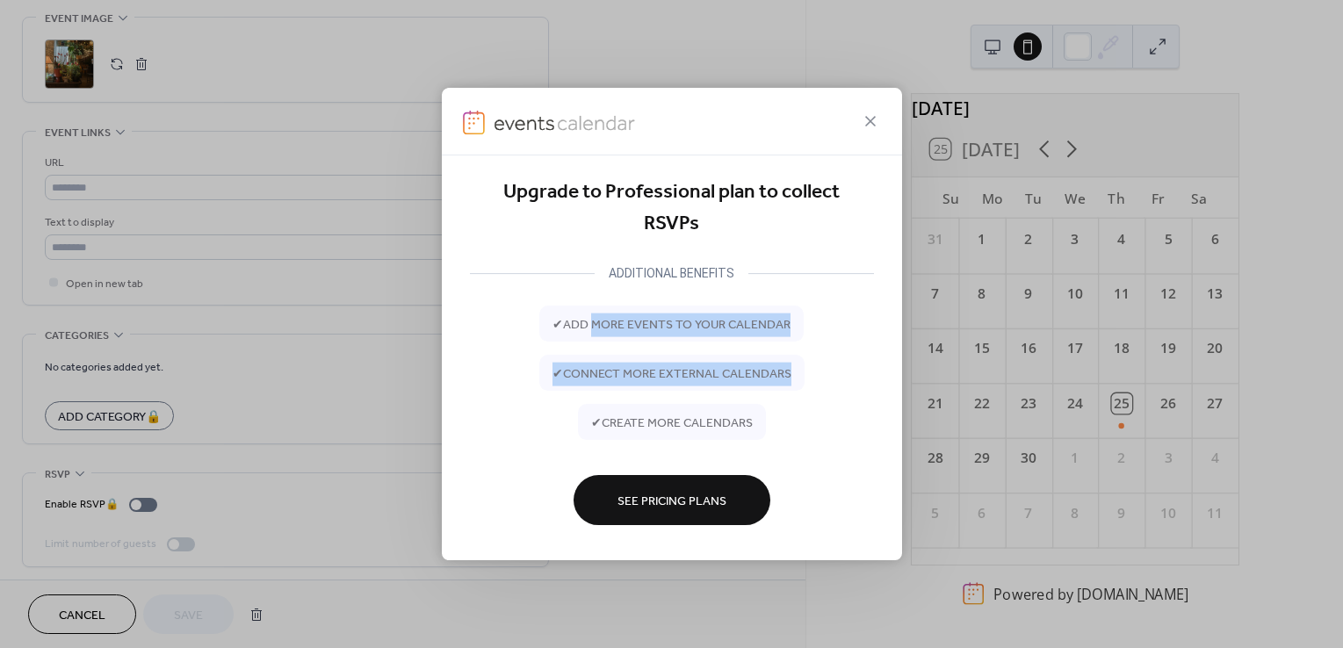
drag, startPoint x: 593, startPoint y: 323, endPoint x: 724, endPoint y: 401, distance: 152.0
click at [724, 401] on div "✔ add more events to your calendar ✔ connect more external calendars ✔ create m…" at bounding box center [672, 373] width 404 height 134
click at [768, 423] on div "✔ add more events to your calendar ✔ connect more external calendars ✔ create m…" at bounding box center [672, 373] width 404 height 134
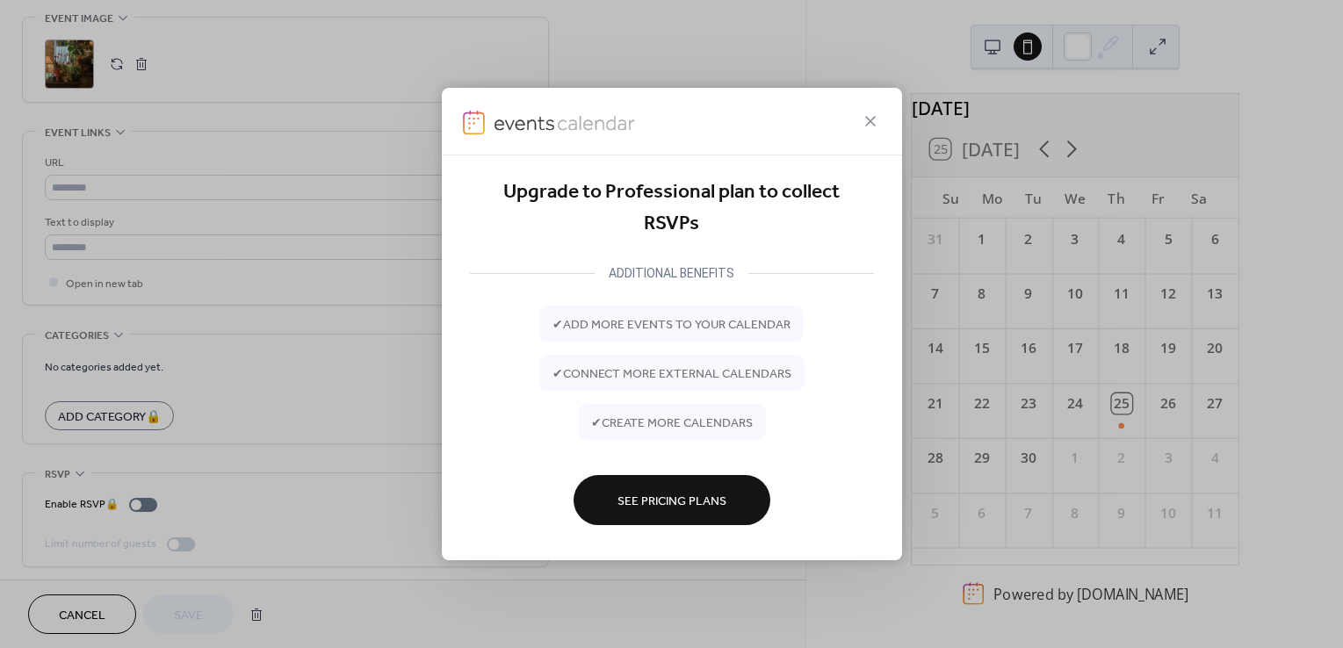
click at [724, 510] on span "See Pricing Plans" at bounding box center [672, 501] width 109 height 18
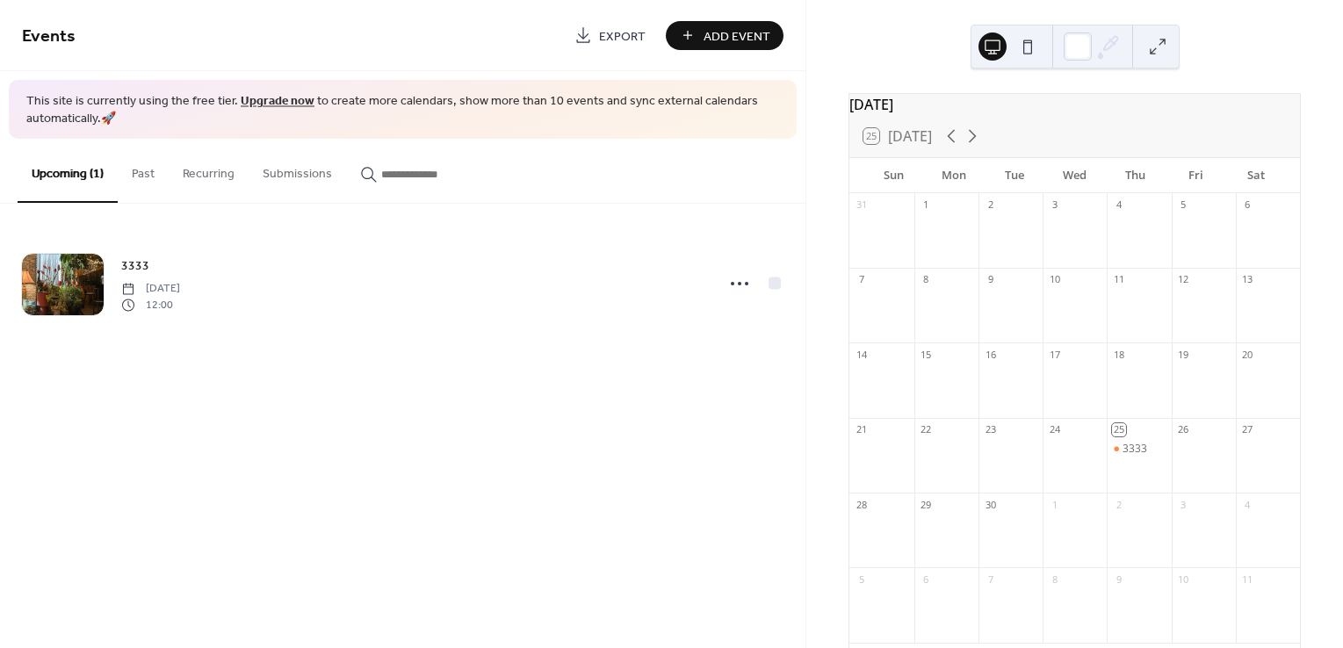
click at [754, 39] on span "Add Event" at bounding box center [737, 36] width 67 height 18
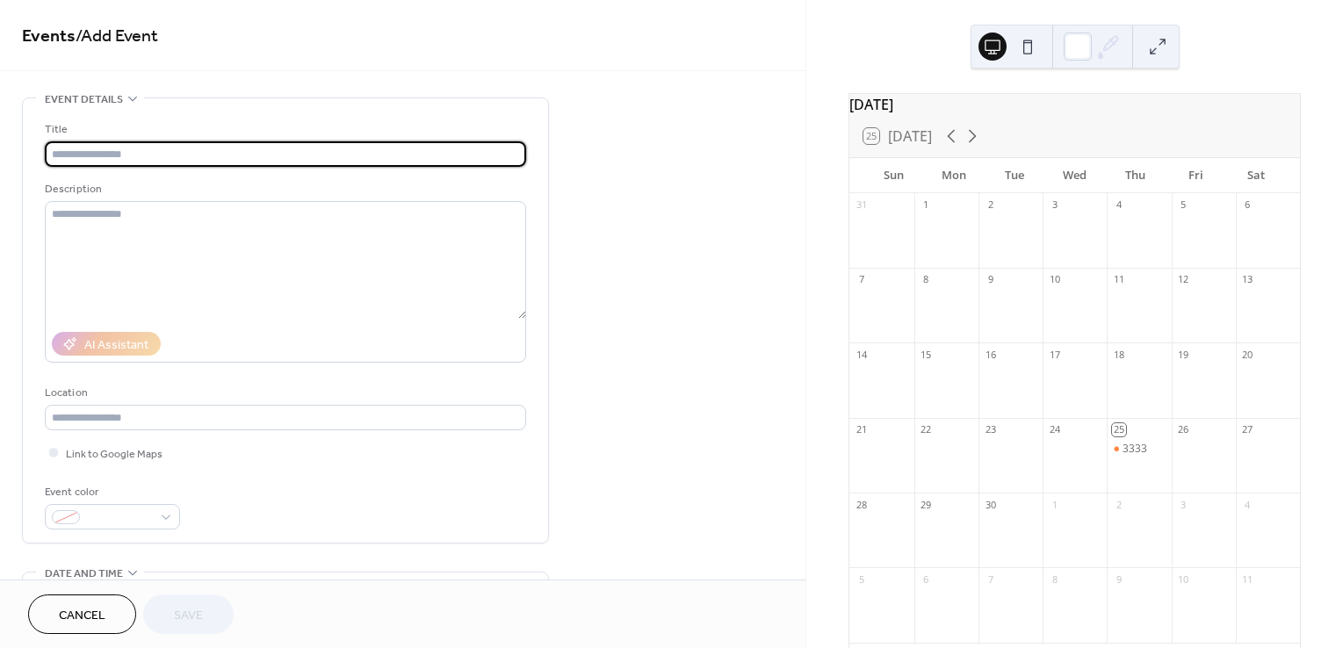
scroll to position [176, 0]
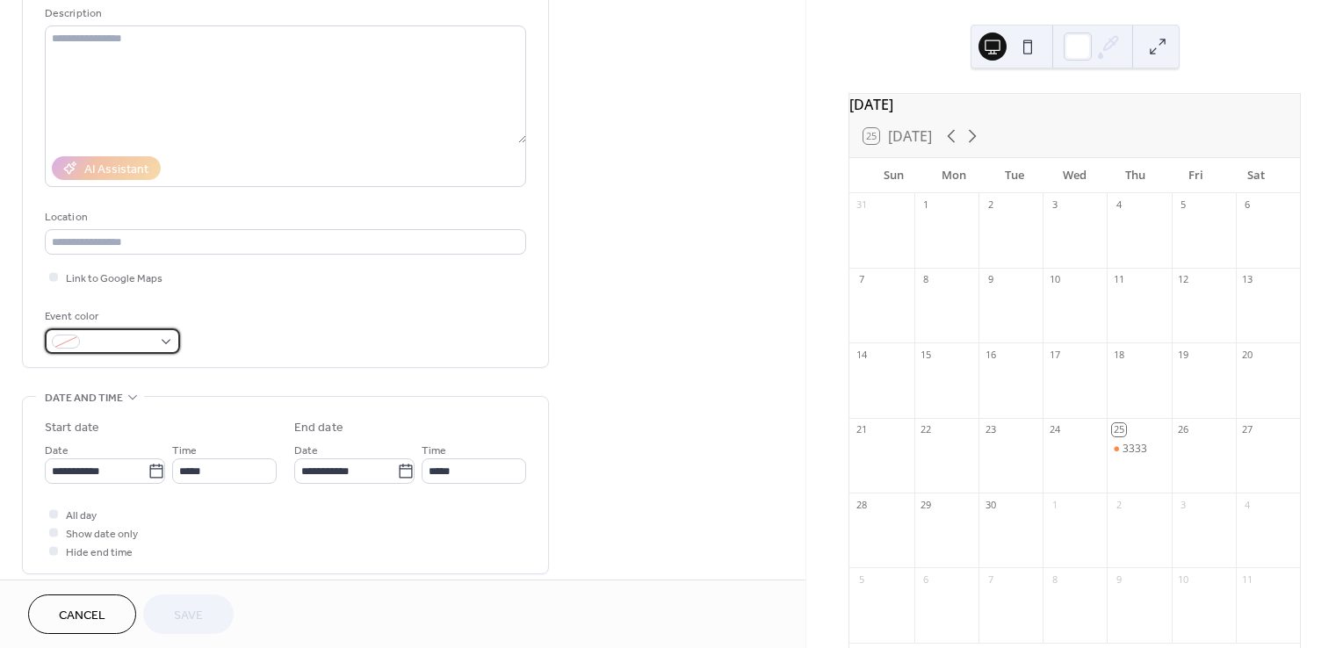
click at [147, 341] on span at bounding box center [119, 343] width 65 height 18
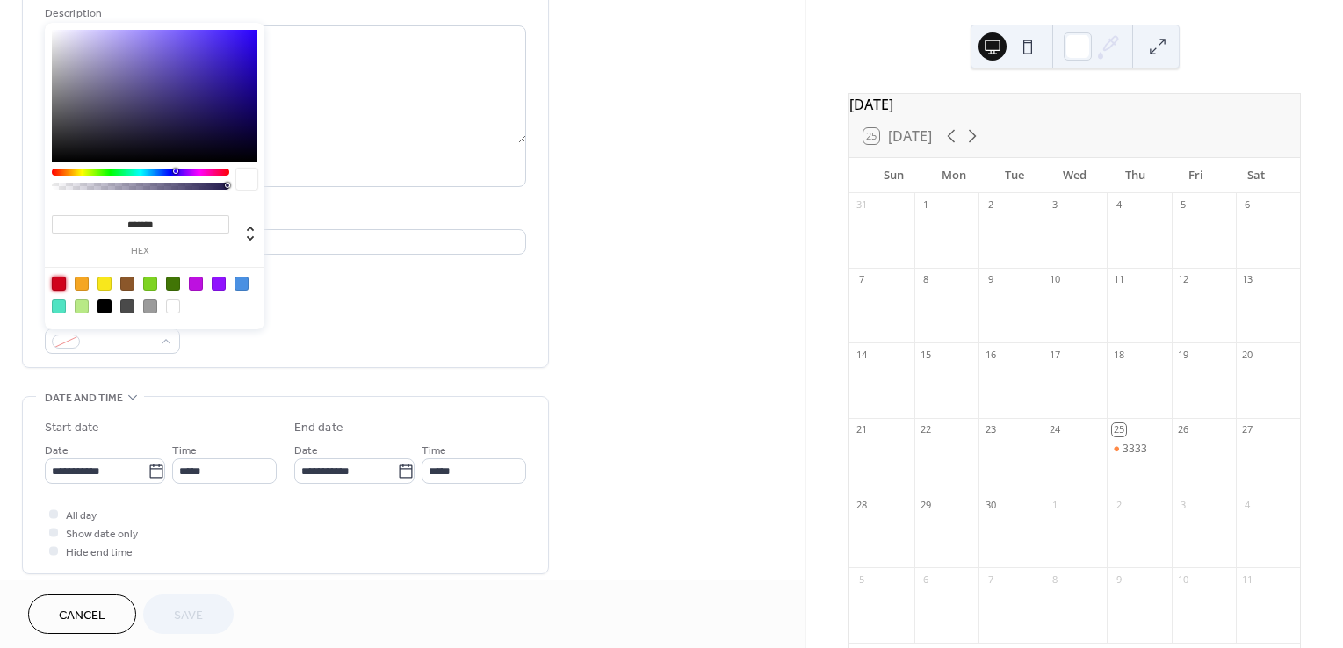
click at [55, 278] on div at bounding box center [59, 284] width 14 height 14
type input "*******"
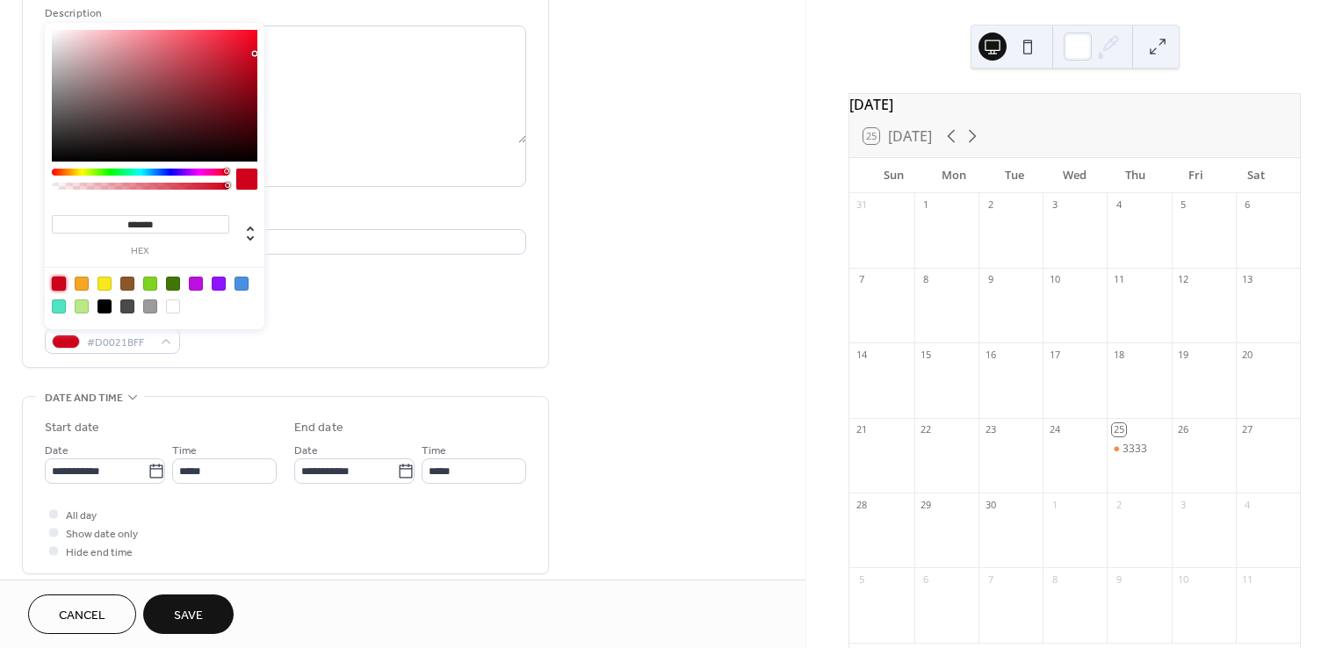
click at [657, 315] on div "**********" at bounding box center [403, 592] width 806 height 1340
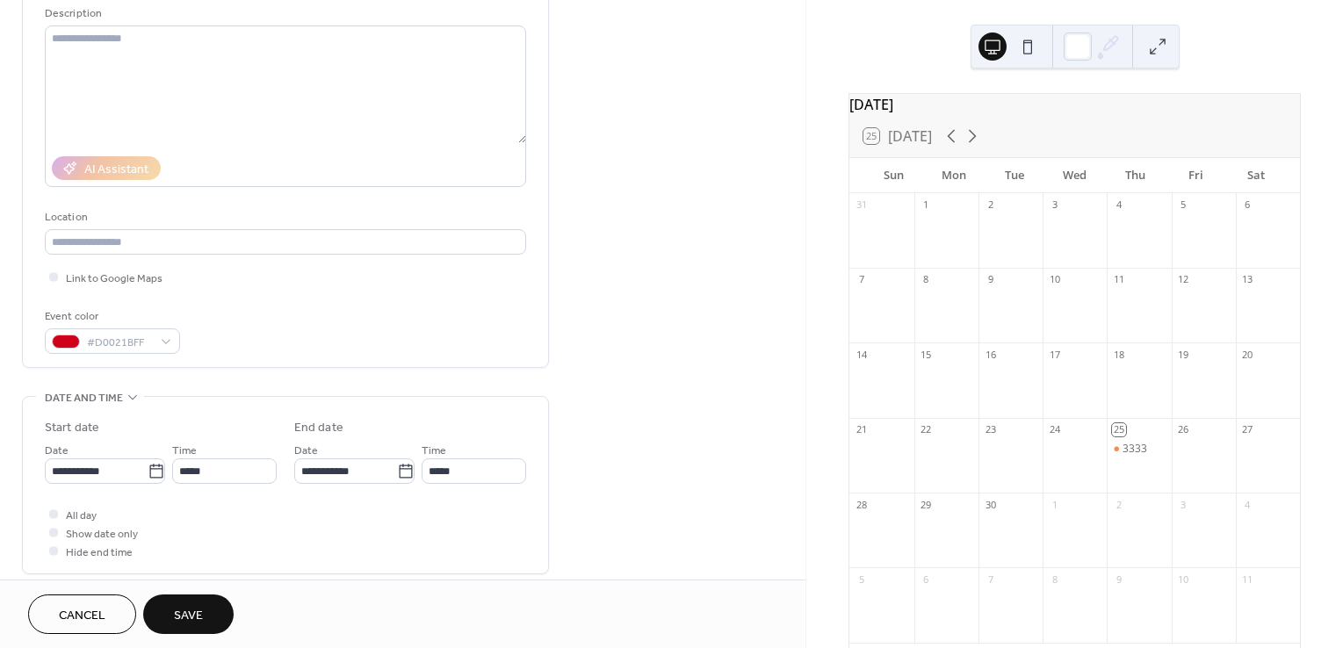
scroll to position [0, 0]
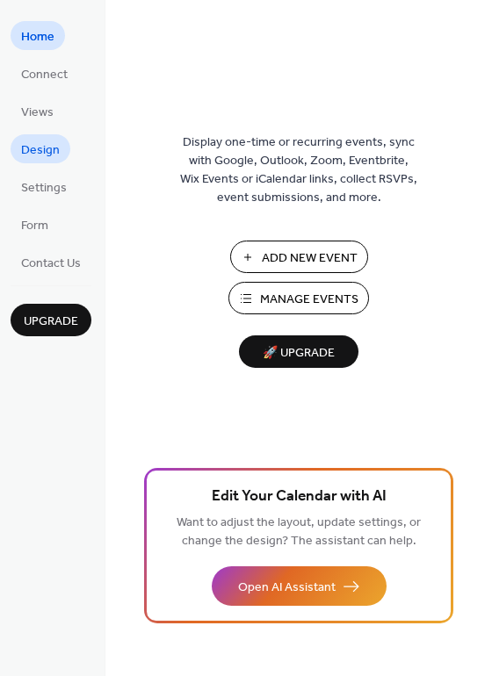
click at [47, 160] on span "Design" at bounding box center [40, 150] width 39 height 18
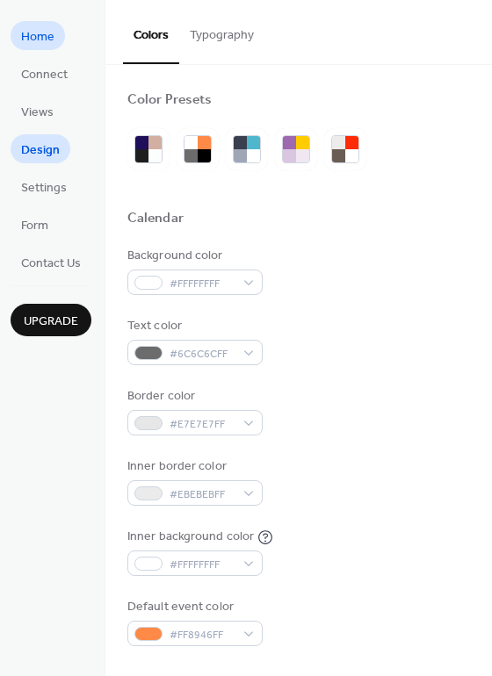
click at [26, 32] on span "Home" at bounding box center [37, 37] width 33 height 18
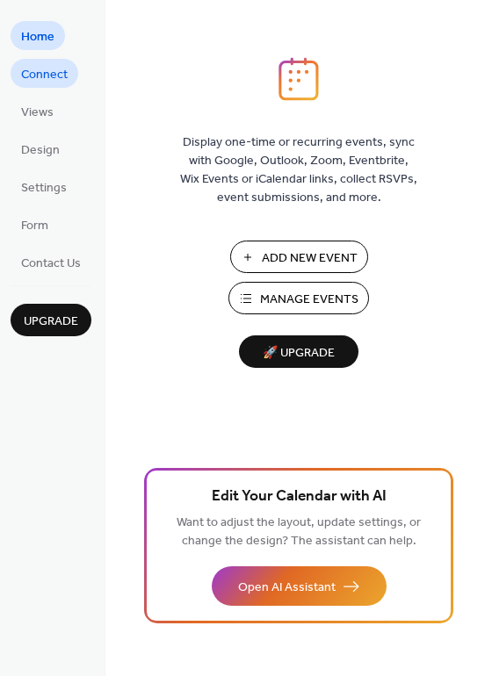
click at [41, 69] on span "Connect" at bounding box center [44, 75] width 47 height 18
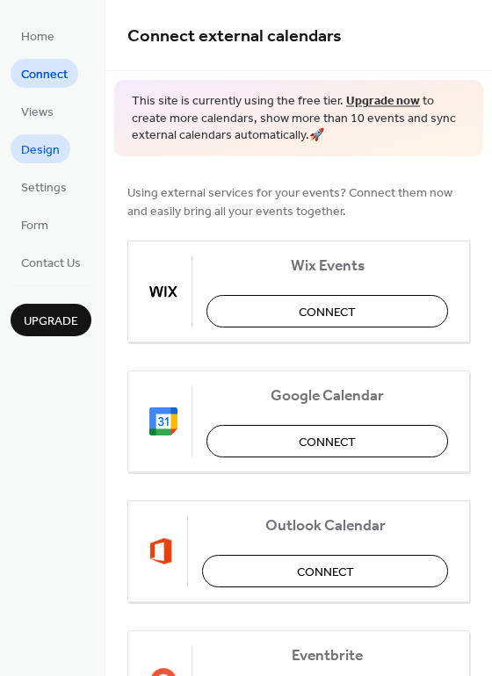
click at [50, 144] on span "Design" at bounding box center [40, 150] width 39 height 18
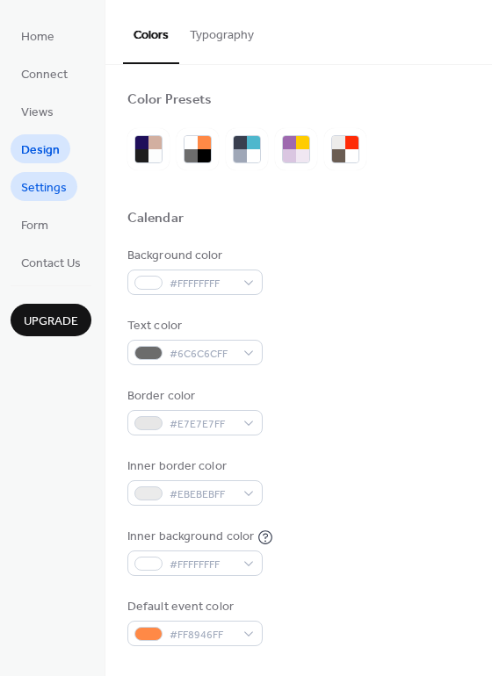
click at [53, 186] on span "Settings" at bounding box center [44, 188] width 46 height 18
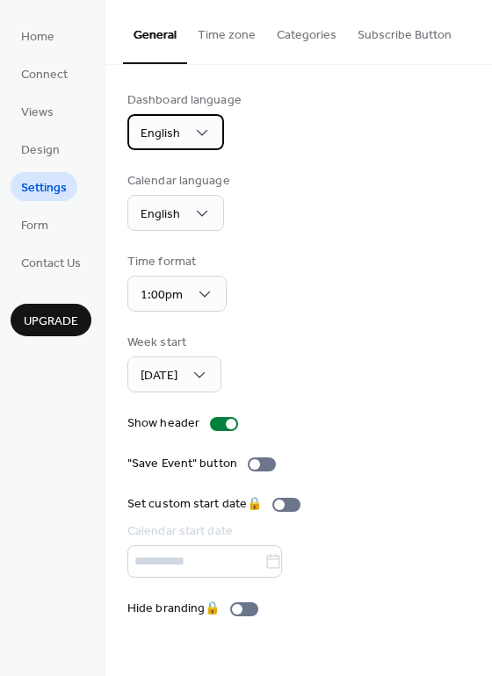
click at [189, 134] on div "English" at bounding box center [175, 132] width 97 height 36
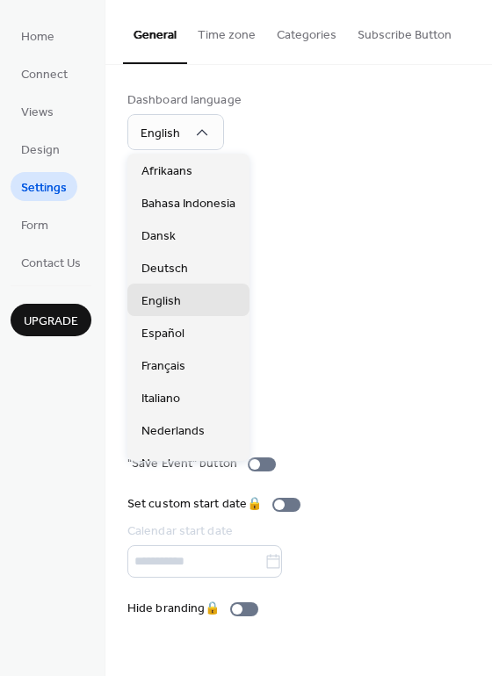
click at [260, 210] on div "Calendar language English" at bounding box center [298, 201] width 343 height 59
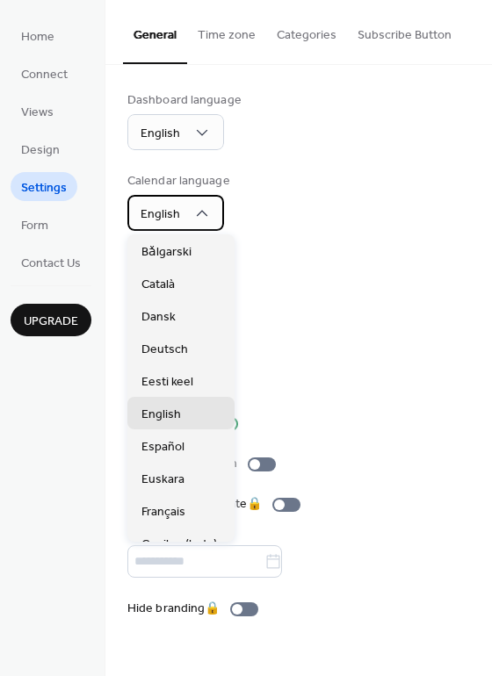
click at [189, 214] on div "English" at bounding box center [175, 213] width 97 height 36
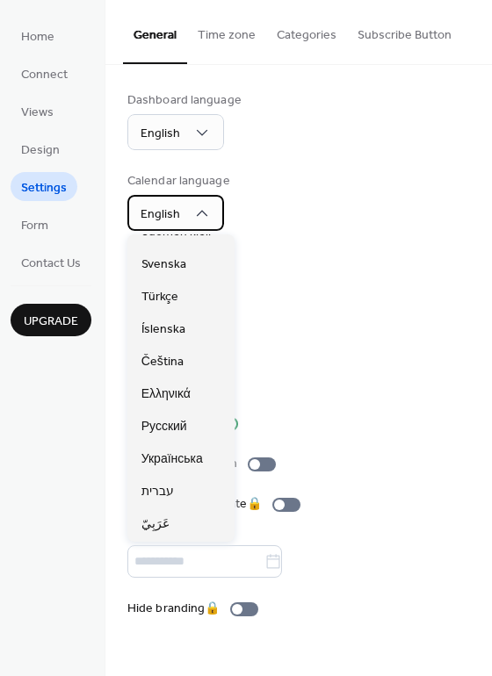
scroll to position [895, 0]
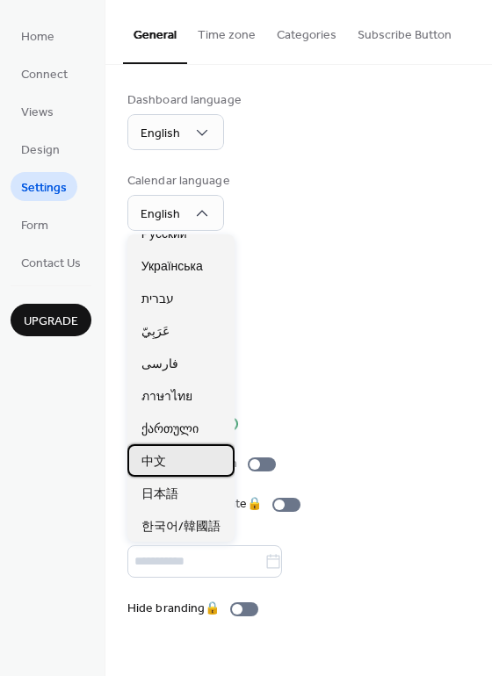
click at [185, 462] on div "中文" at bounding box center [180, 461] width 107 height 33
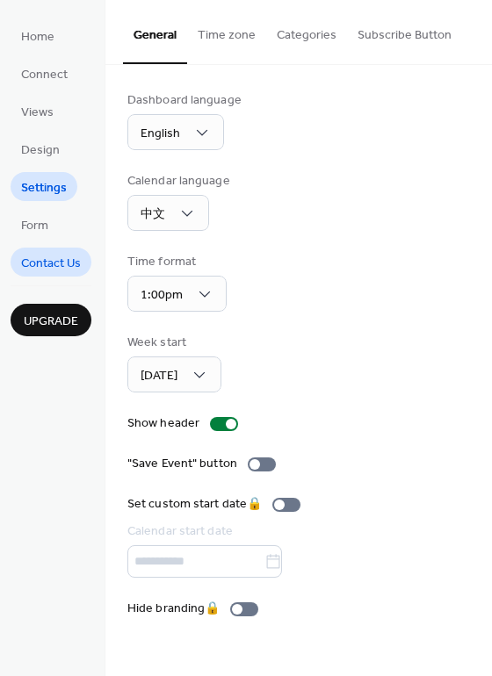
click at [42, 264] on span "Contact Us" at bounding box center [51, 264] width 60 height 18
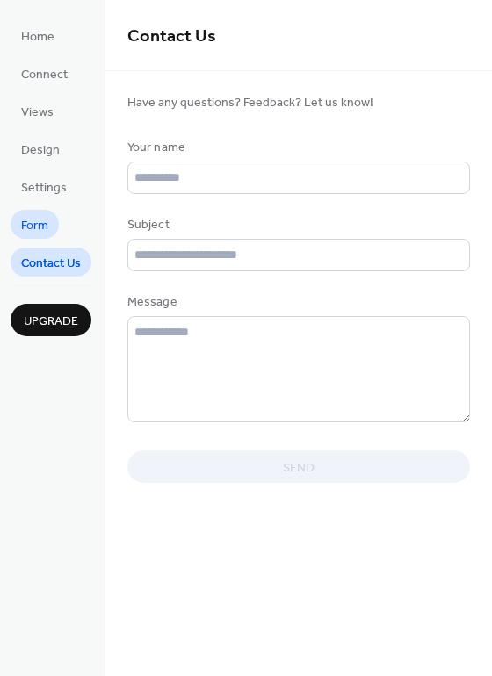
click at [38, 226] on span "Form" at bounding box center [34, 226] width 27 height 18
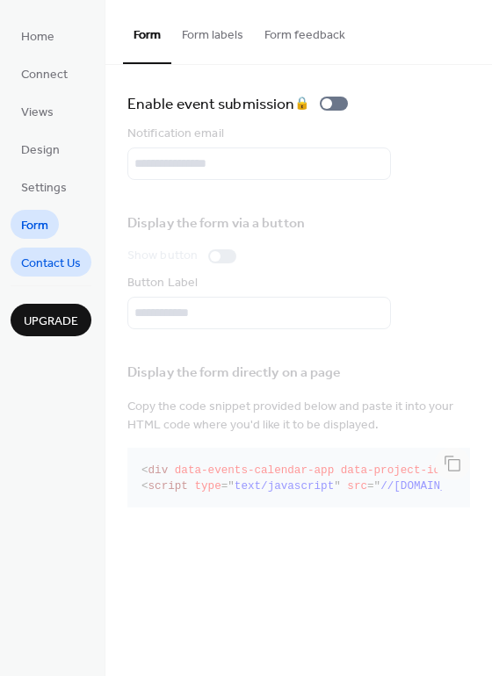
click at [38, 255] on span "Contact Us" at bounding box center [51, 264] width 60 height 18
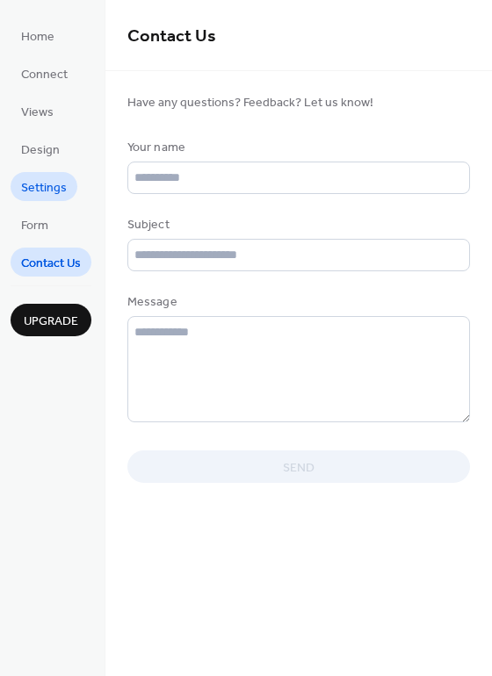
click at [34, 181] on span "Settings" at bounding box center [44, 188] width 46 height 18
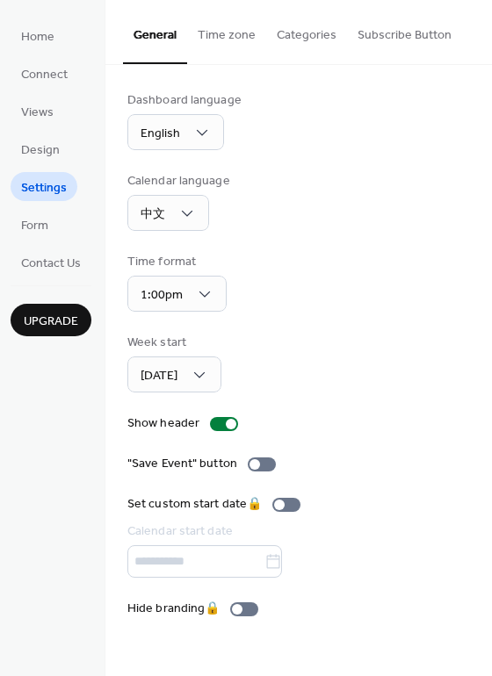
click at [54, 322] on span "Upgrade" at bounding box center [51, 322] width 54 height 18
click at [32, 156] on span "Design" at bounding box center [40, 150] width 39 height 18
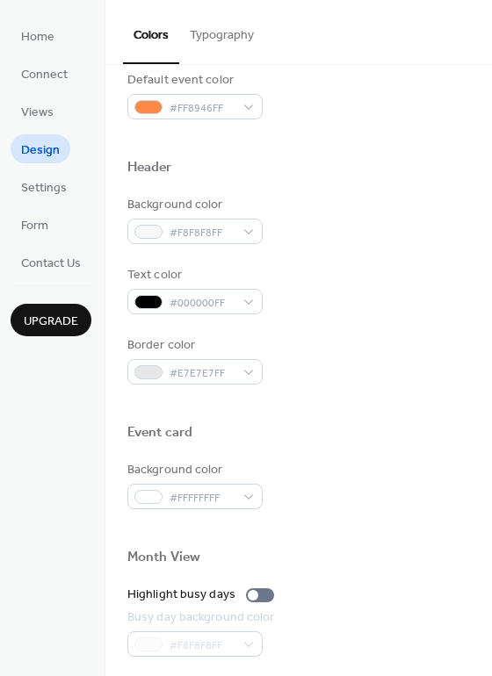
scroll to position [751, 0]
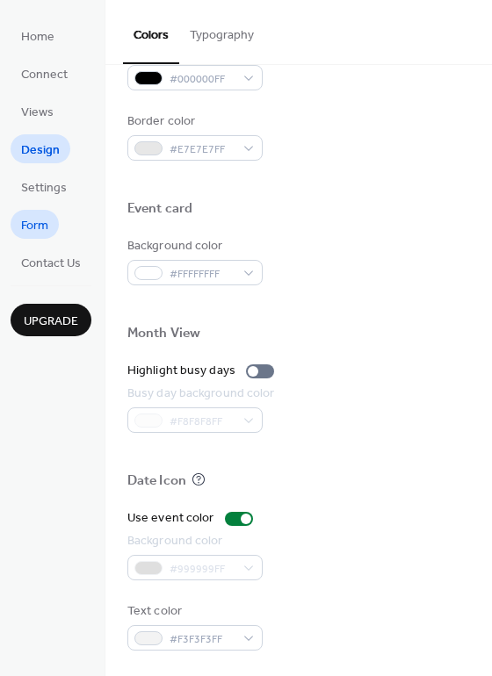
click at [27, 213] on link "Form" at bounding box center [35, 224] width 48 height 29
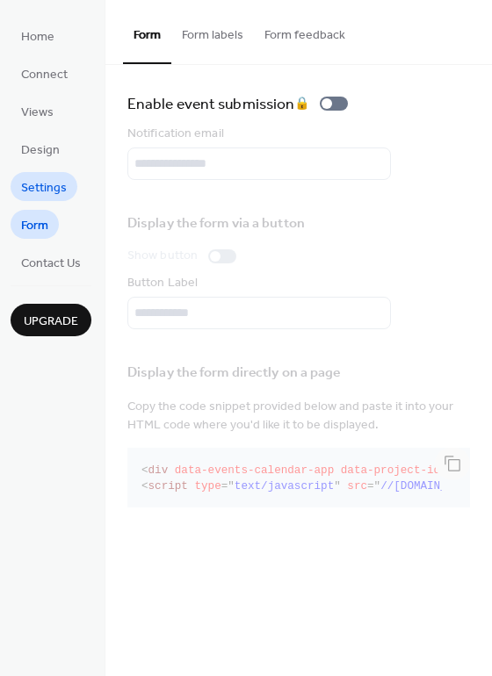
click at [42, 186] on span "Settings" at bounding box center [44, 188] width 46 height 18
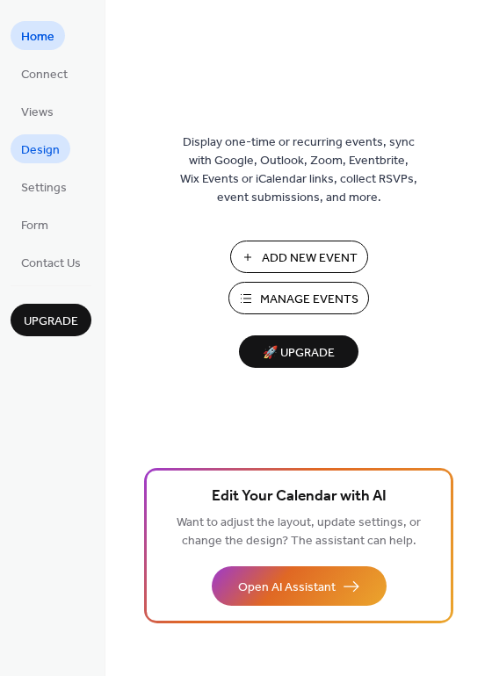
click at [45, 159] on span "Design" at bounding box center [40, 150] width 39 height 18
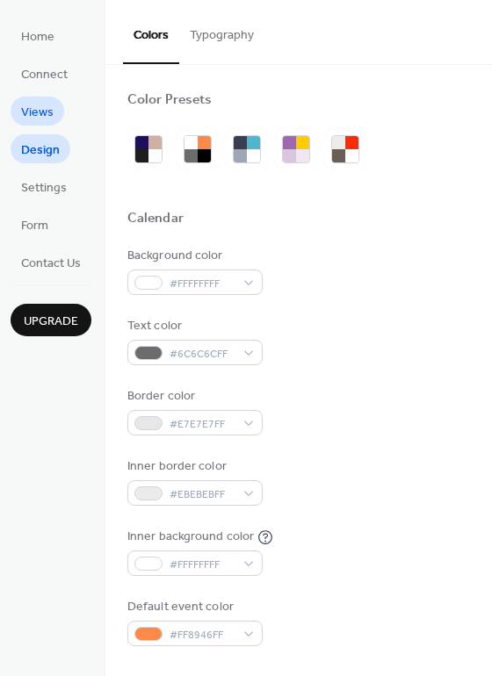
click at [47, 112] on span "Views" at bounding box center [37, 113] width 33 height 18
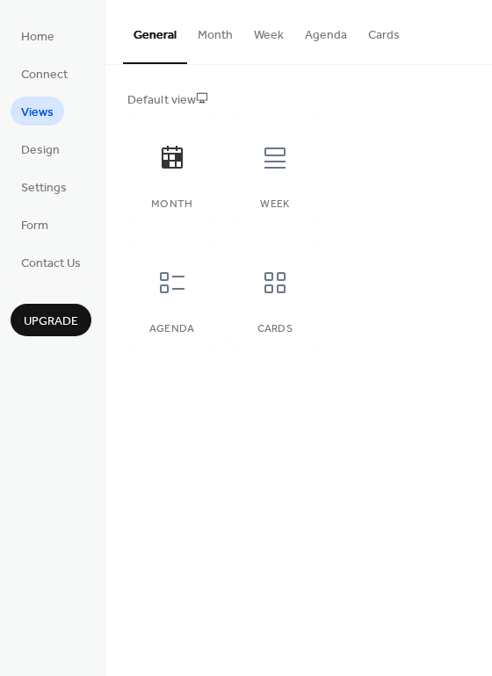
click at [202, 33] on button "Month" at bounding box center [215, 31] width 56 height 62
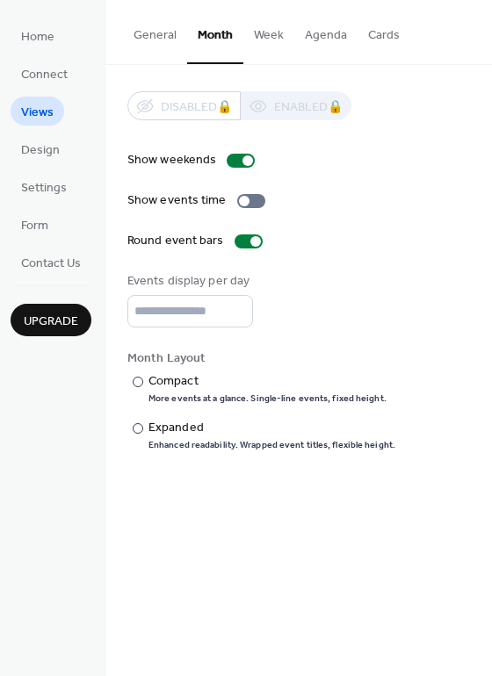
click at [271, 29] on button "Week" at bounding box center [268, 31] width 51 height 62
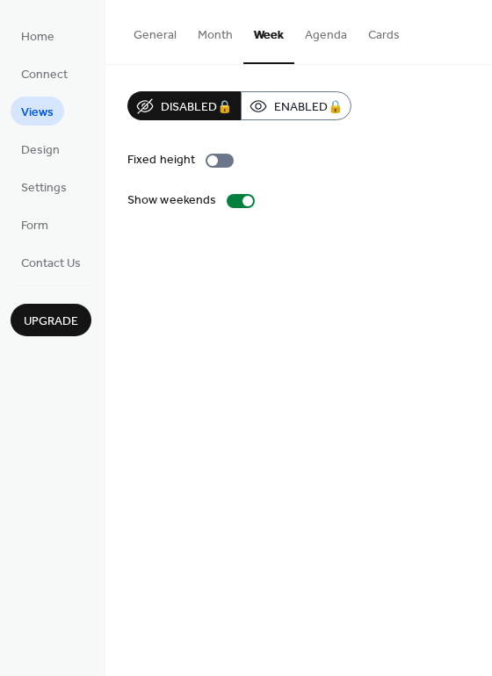
click at [328, 35] on button "Agenda" at bounding box center [325, 31] width 63 height 62
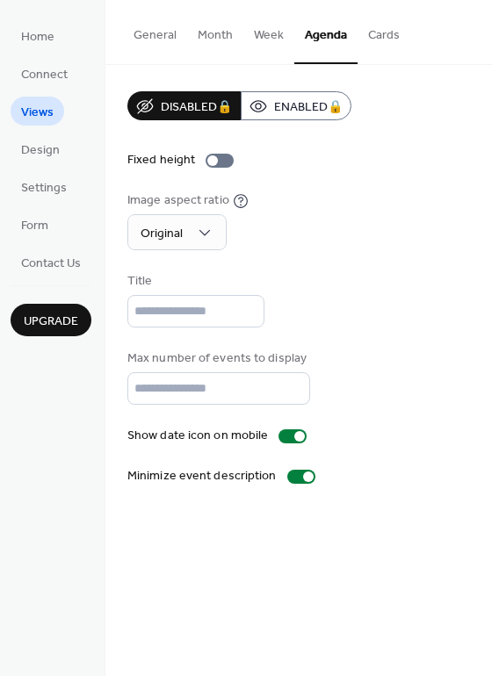
click at [163, 37] on button "General" at bounding box center [155, 31] width 64 height 62
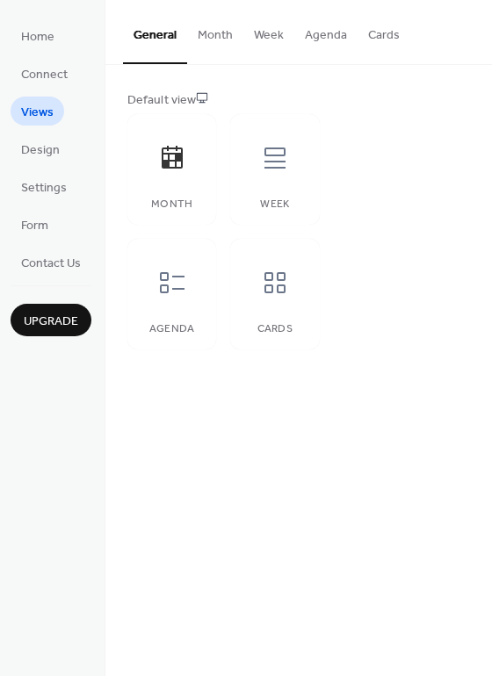
click at [210, 40] on button "Month" at bounding box center [215, 31] width 56 height 62
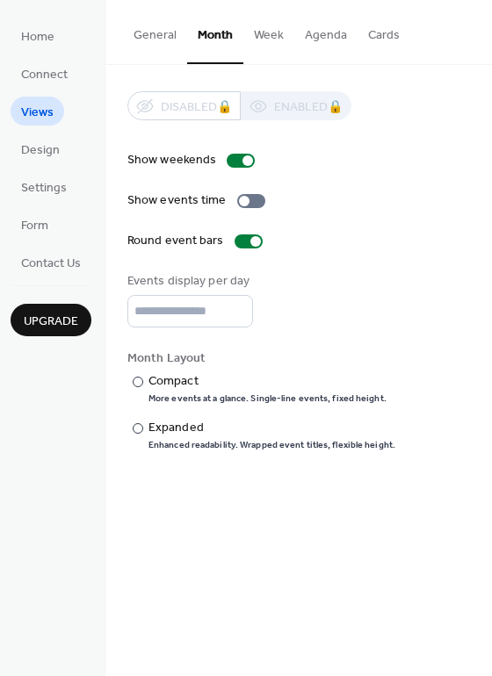
click at [279, 39] on button "Week" at bounding box center [268, 31] width 51 height 62
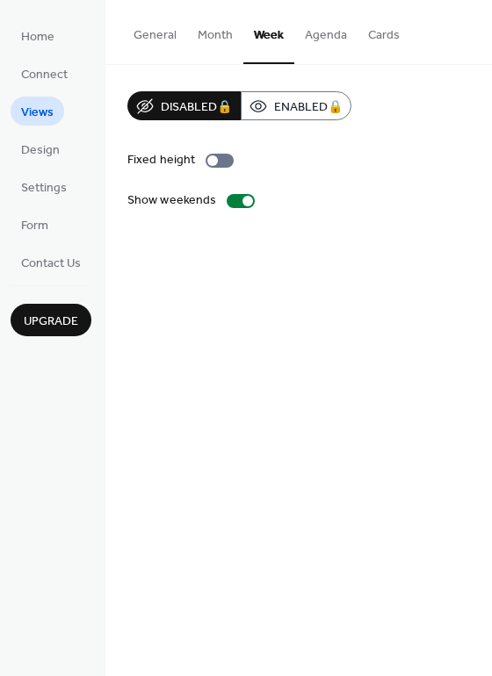
click at [304, 35] on button "Agenda" at bounding box center [325, 31] width 63 height 62
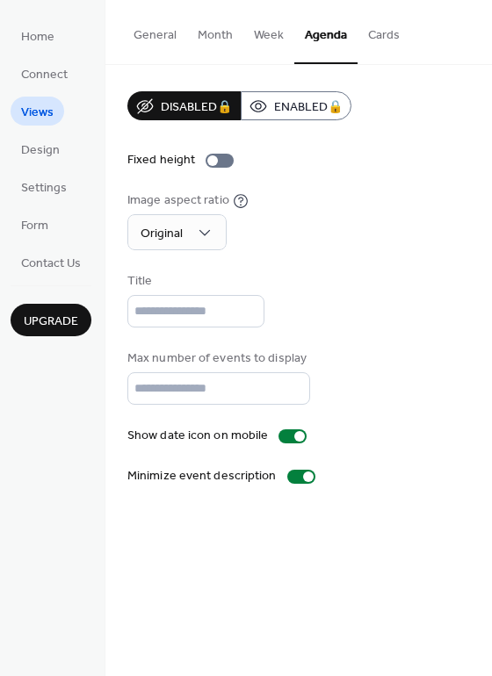
click at [374, 36] on button "Cards" at bounding box center [384, 31] width 53 height 62
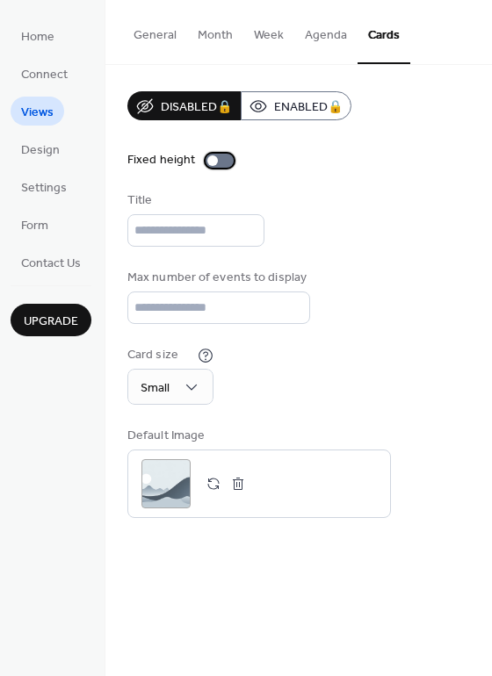
click at [224, 157] on div at bounding box center [220, 161] width 28 height 14
click at [224, 156] on div at bounding box center [226, 161] width 11 height 11
click at [314, 37] on button "Agenda" at bounding box center [325, 31] width 63 height 62
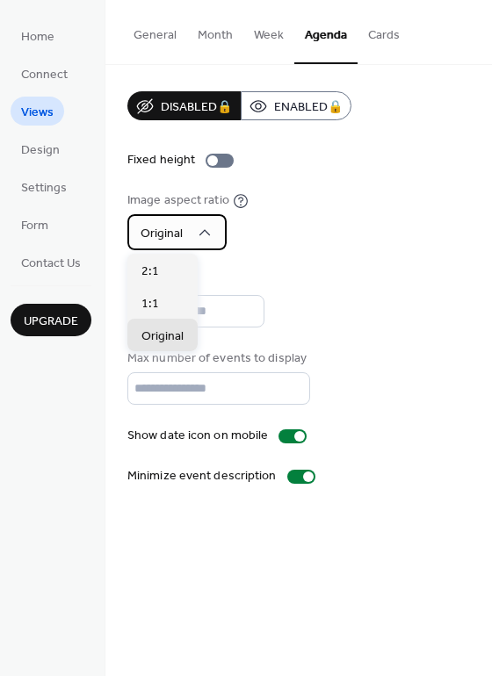
click at [187, 245] on div "Original" at bounding box center [176, 232] width 99 height 36
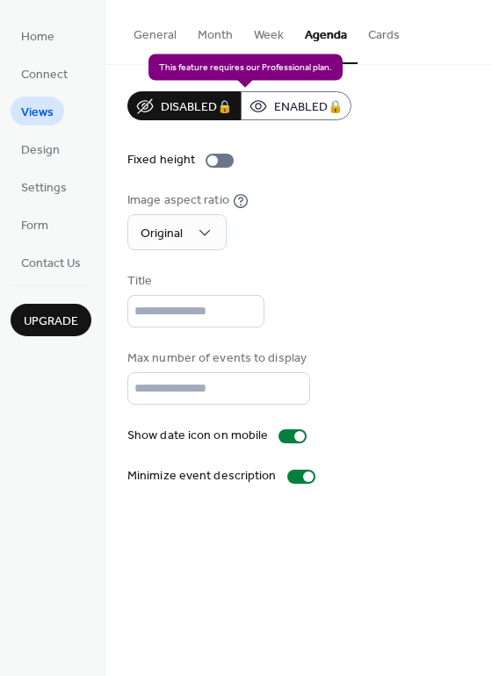
click at [287, 111] on div "Disabled 🔒 Enabled 🔒" at bounding box center [239, 105] width 224 height 29
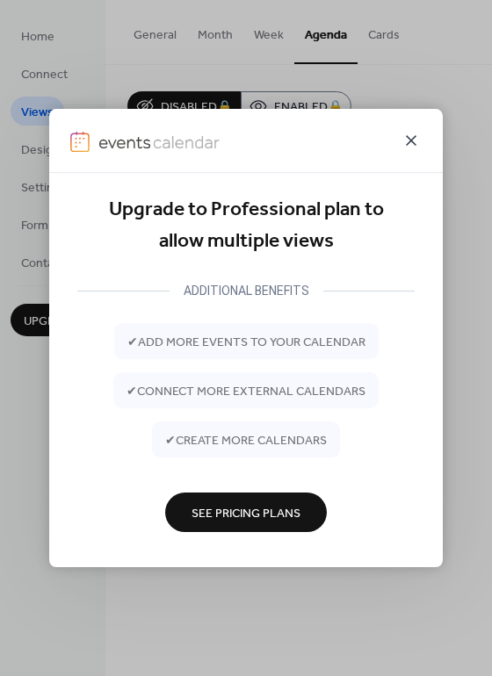
click at [416, 141] on icon at bounding box center [411, 140] width 21 height 21
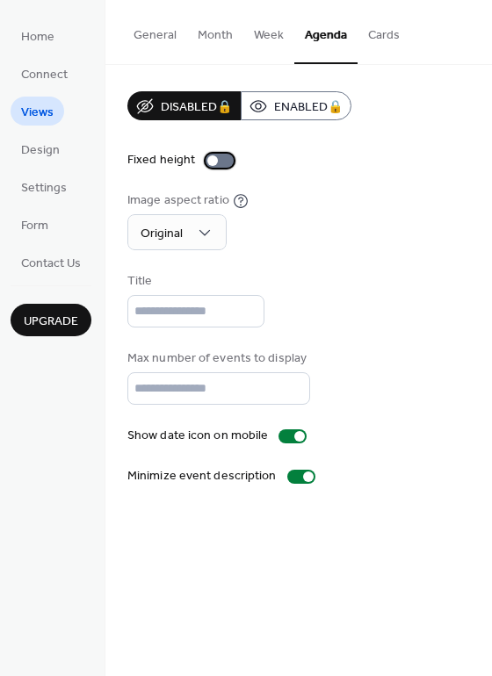
click at [216, 158] on div at bounding box center [220, 161] width 28 height 14
click at [206, 40] on button "Month" at bounding box center [215, 31] width 56 height 62
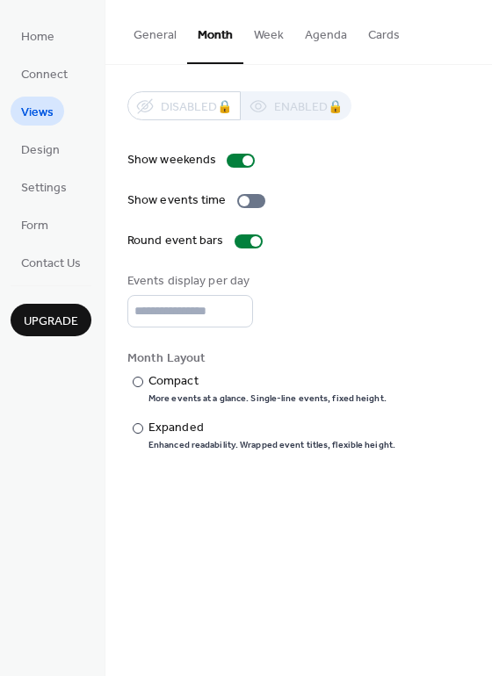
click at [154, 35] on button "General" at bounding box center [155, 31] width 64 height 62
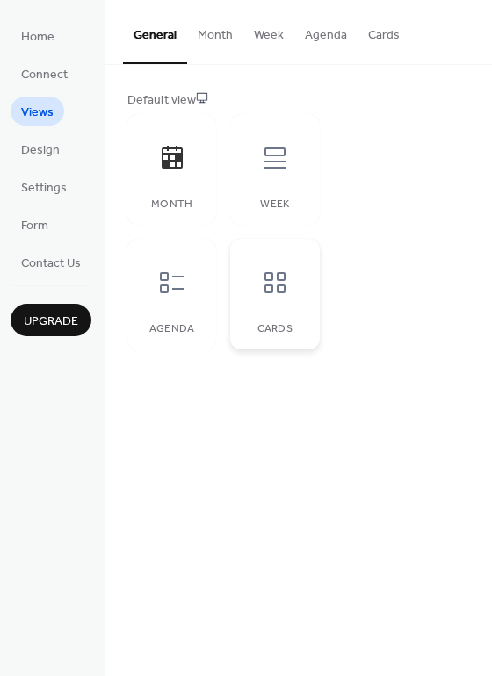
click at [264, 286] on icon at bounding box center [274, 282] width 21 height 21
click at [279, 184] on div "Week" at bounding box center [274, 169] width 89 height 111
click at [177, 287] on icon at bounding box center [172, 283] width 28 height 28
click at [180, 203] on div "Month" at bounding box center [172, 205] width 54 height 12
click at [253, 287] on div at bounding box center [275, 283] width 53 height 53
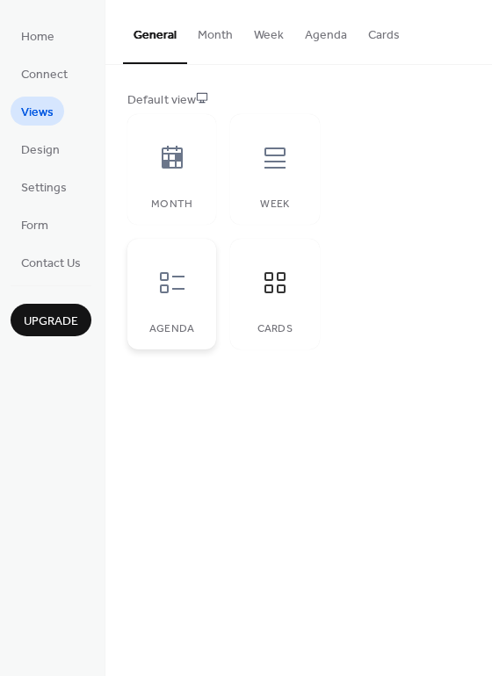
click at [189, 294] on div at bounding box center [172, 283] width 53 height 53
click at [60, 46] on link "Home" at bounding box center [38, 35] width 54 height 29
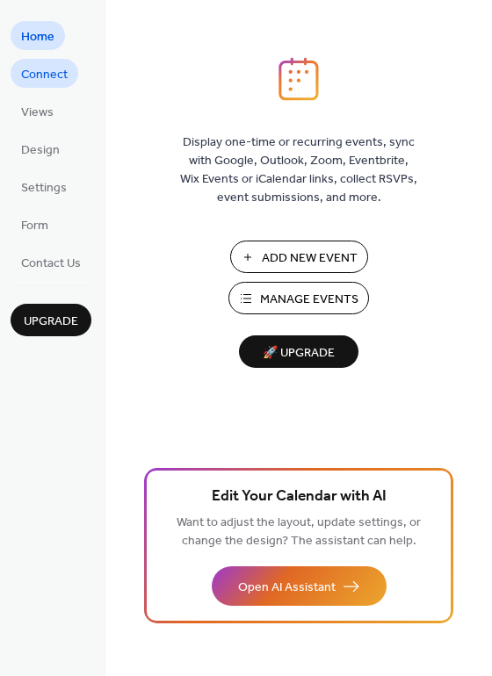
click at [47, 74] on span "Connect" at bounding box center [44, 75] width 47 height 18
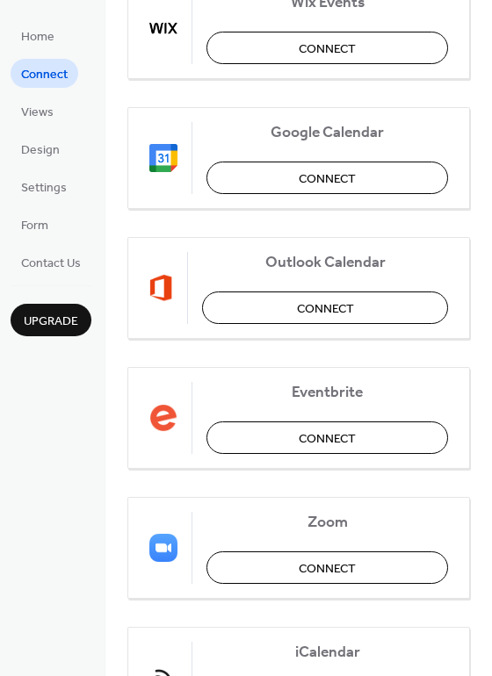
scroll to position [88, 0]
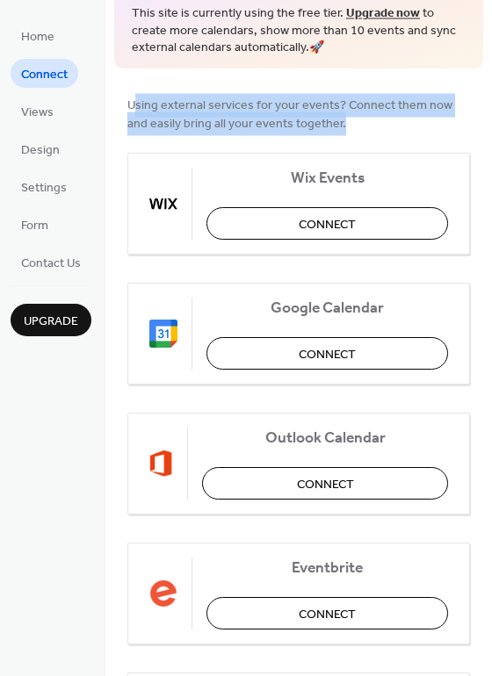
drag, startPoint x: 134, startPoint y: 100, endPoint x: 354, endPoint y: 123, distance: 220.8
click at [354, 123] on span "Using external services for your events? Connect them now and easily bring all …" at bounding box center [298, 114] width 343 height 37
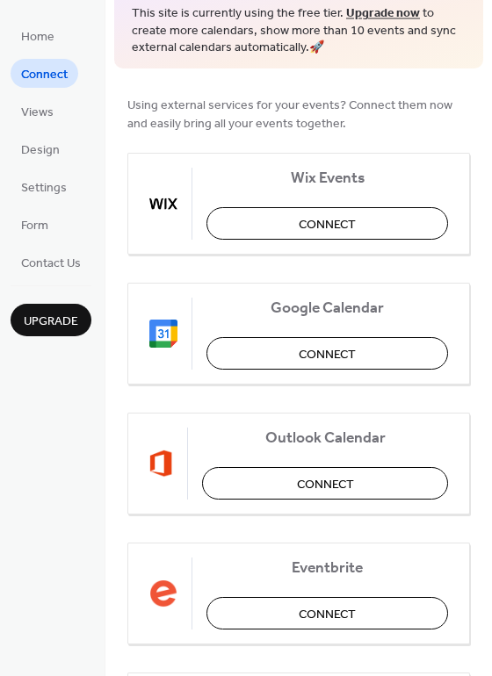
click at [354, 137] on div at bounding box center [298, 142] width 343 height 21
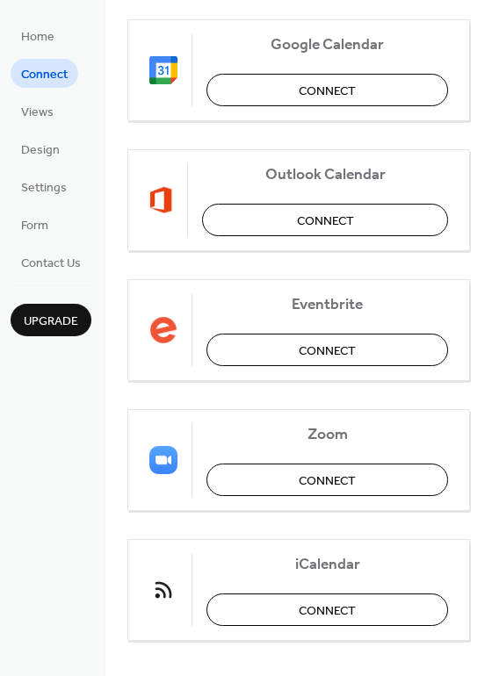
scroll to position [365, 0]
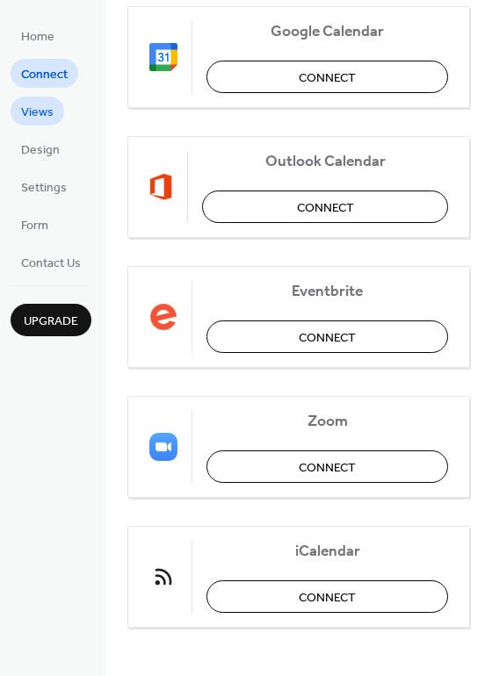
click at [39, 110] on span "Views" at bounding box center [37, 113] width 33 height 18
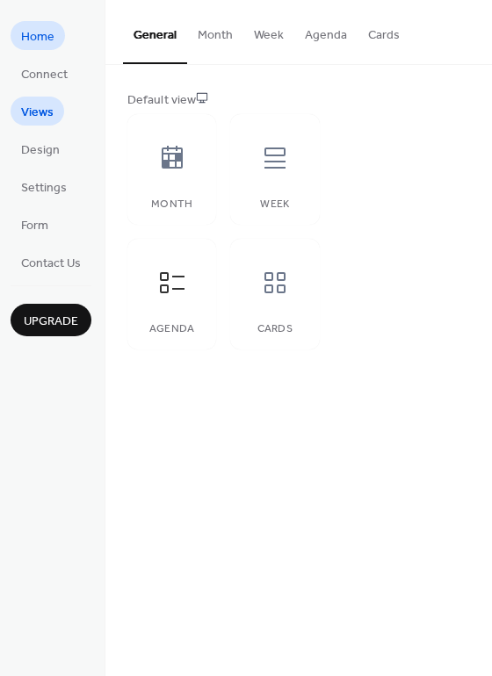
click at [40, 46] on span "Home" at bounding box center [37, 37] width 33 height 18
